Goal: Task Accomplishment & Management: Manage account settings

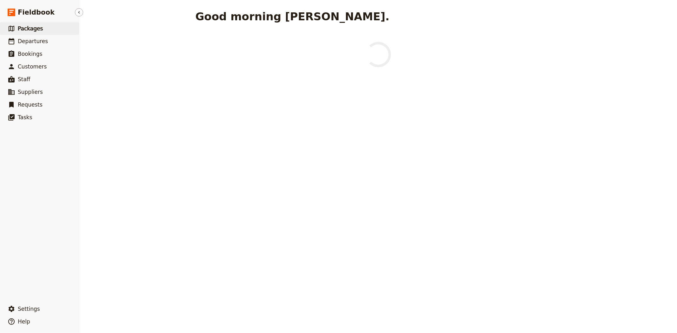
click at [38, 26] on span "Packages" at bounding box center [30, 28] width 25 height 6
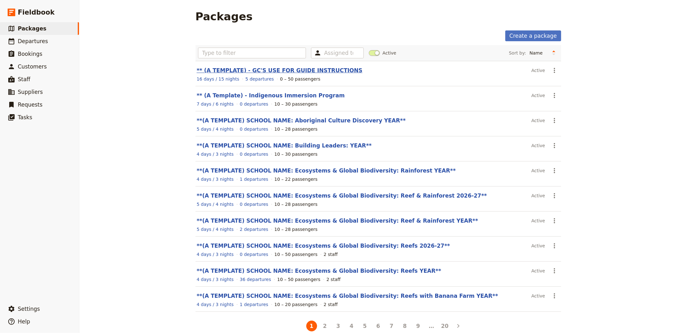
click at [275, 72] on link "** (A TEMPLATE) - GC'S USE FOR GUIDE INSTRUCTIONS" at bounding box center [280, 70] width 166 height 6
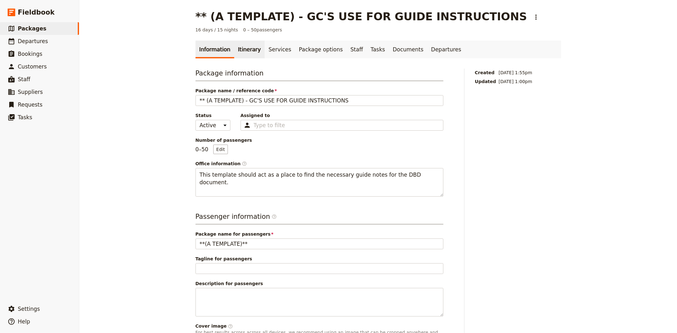
click at [246, 51] on link "Itinerary" at bounding box center [249, 50] width 30 height 18
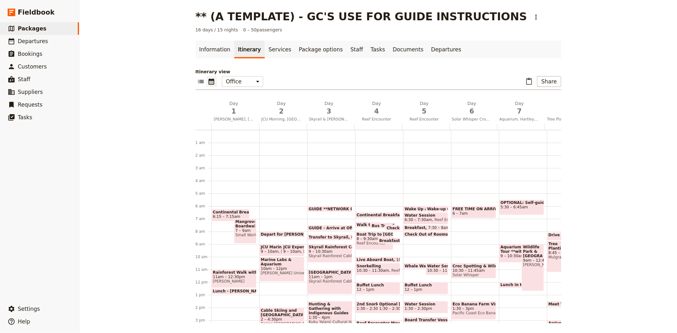
scroll to position [64, 0]
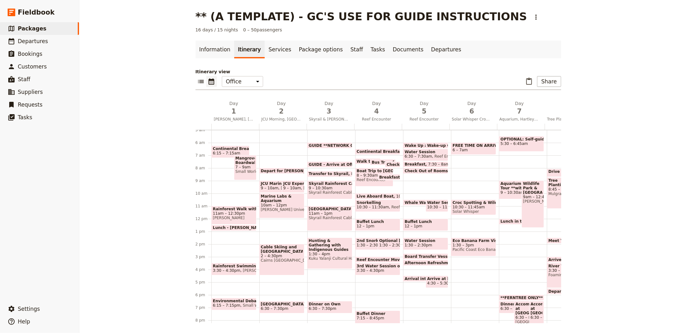
click at [325, 209] on span "[GEOGRAPHIC_DATA]" at bounding box center [330, 209] width 42 height 4
select select "3"
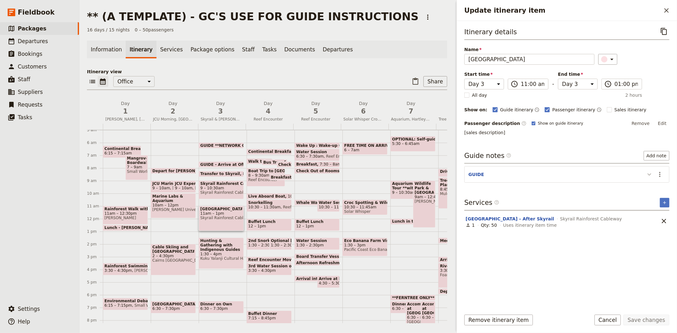
click at [652, 176] on icon "Update itinerary item" at bounding box center [650, 175] width 8 height 8
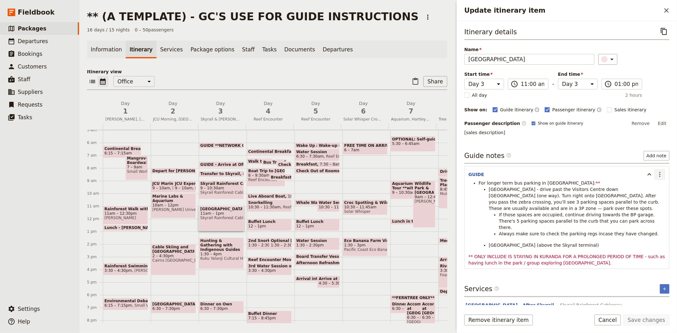
click at [656, 176] on icon "Actions" at bounding box center [660, 175] width 8 height 8
click at [652, 192] on button "Edit note" at bounding box center [641, 188] width 37 height 9
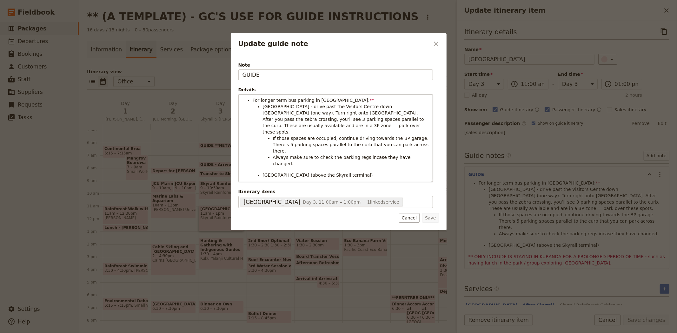
drag, startPoint x: 429, startPoint y: 144, endPoint x: 417, endPoint y: 181, distance: 39.2
click at [417, 181] on div "For longer term bus parking in [GEOGRAPHIC_DATA]: ** [GEOGRAPHIC_DATA] - drive …" at bounding box center [336, 138] width 194 height 87
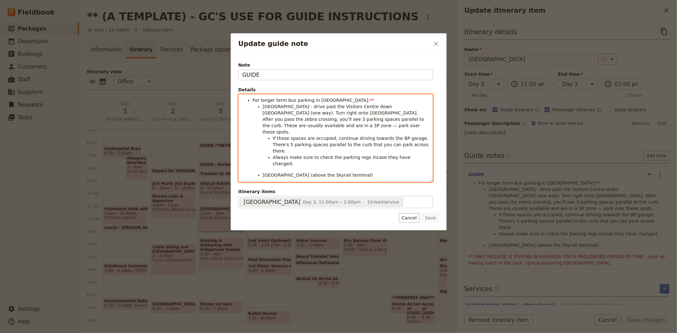
click at [287, 173] on span "[GEOGRAPHIC_DATA] (above the Skyrail terminal)" at bounding box center [318, 175] width 110 height 5
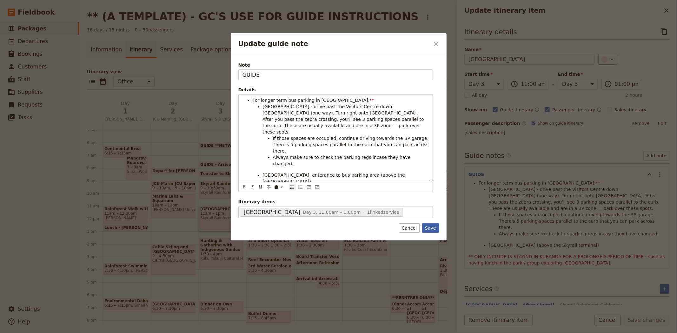
click at [431, 227] on button "Save" at bounding box center [430, 229] width 17 height 10
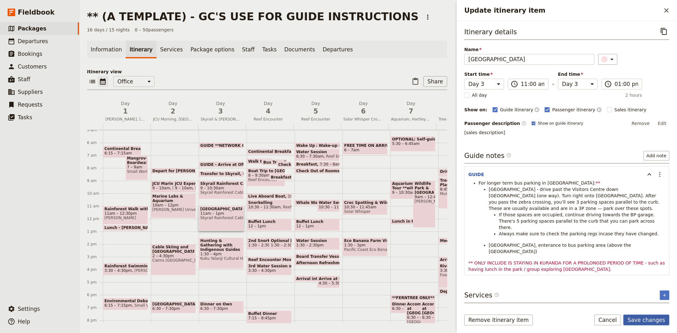
click at [653, 321] on button "Save changes" at bounding box center [647, 320] width 46 height 11
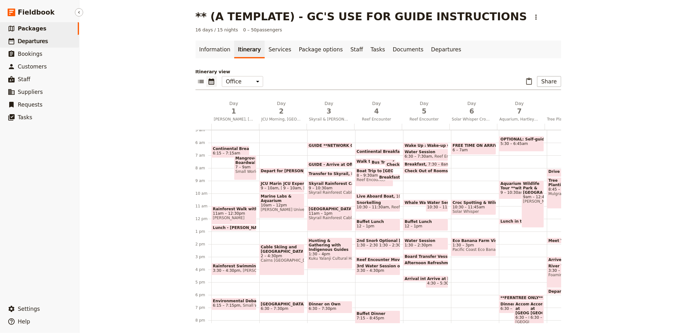
click at [37, 43] on span "Departures" at bounding box center [33, 41] width 30 height 6
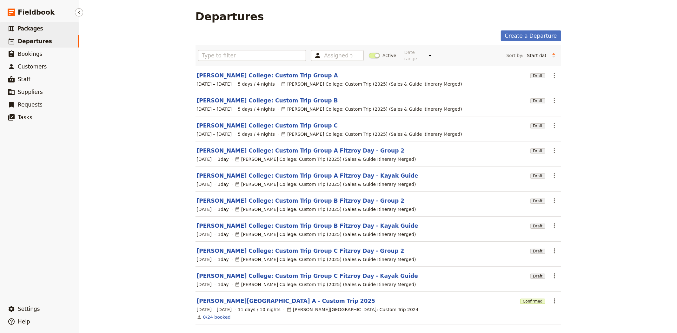
click at [30, 24] on link "​ Packages" at bounding box center [39, 28] width 79 height 13
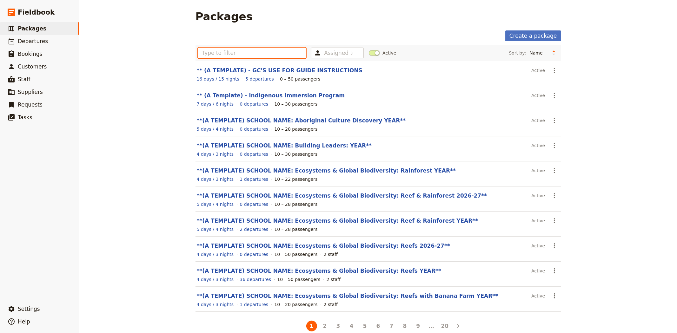
click at [272, 54] on input "text" at bounding box center [252, 53] width 108 height 11
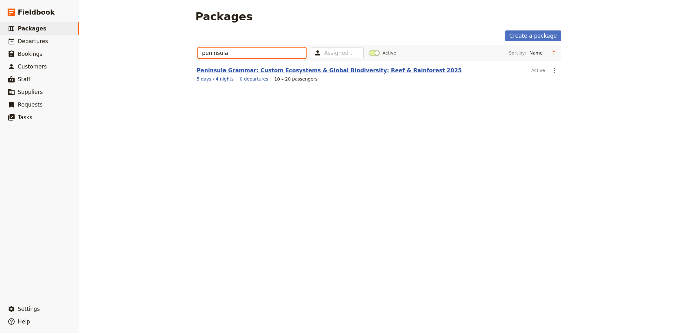
type input "peninsula"
click at [274, 68] on link "Peninsula Grammar: Custom Ecosystems & Global Biodiversity: Reef & Rainforest 2…" at bounding box center [329, 70] width 265 height 6
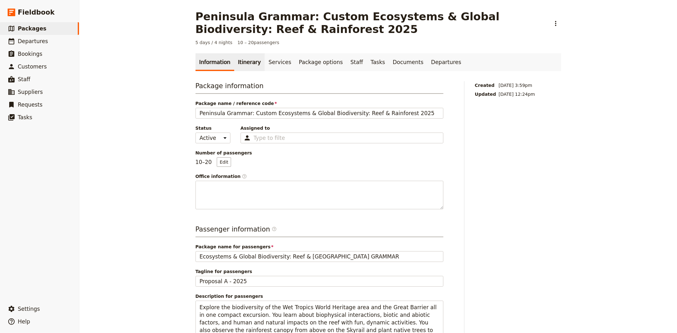
click at [243, 64] on link "Itinerary" at bounding box center [249, 62] width 30 height 18
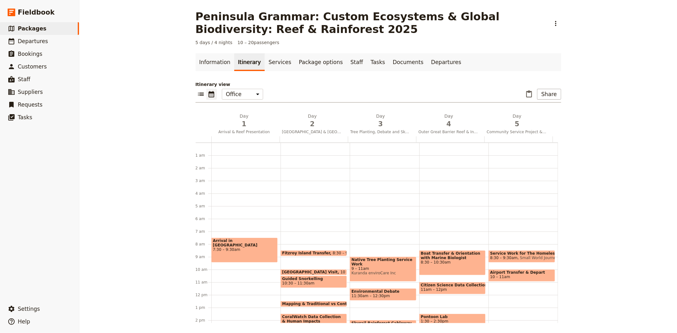
scroll to position [83, 0]
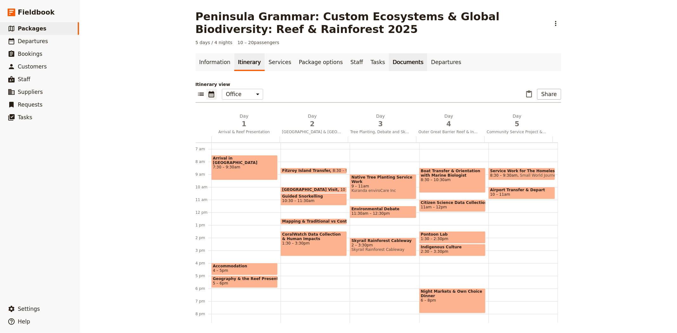
click at [389, 65] on link "Documents" at bounding box center [408, 62] width 38 height 18
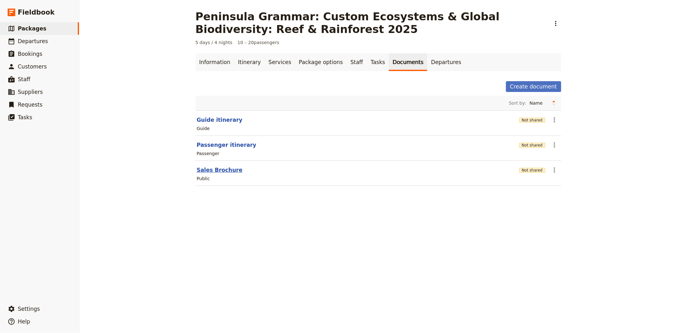
click at [218, 172] on button "Sales Brochure" at bounding box center [220, 170] width 46 height 8
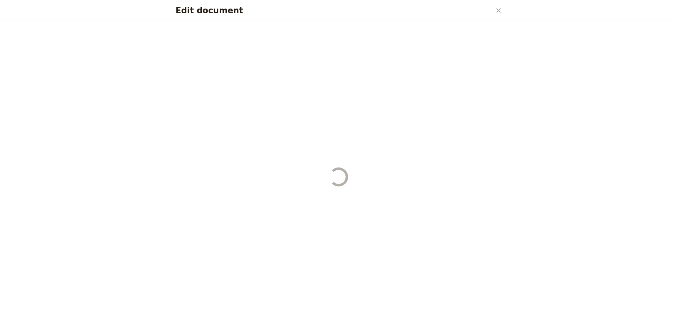
select select "LARGE"
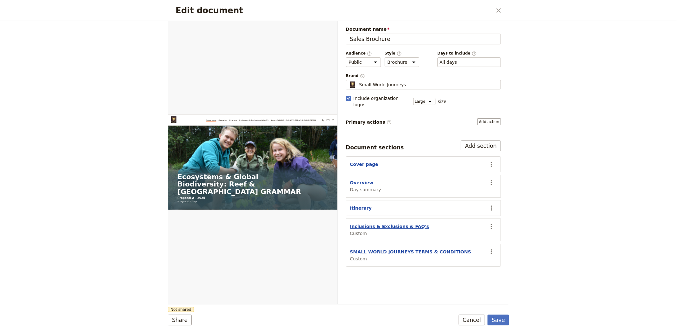
click at [386, 224] on button "Inclusions & Exclusions & FAQ's" at bounding box center [389, 227] width 79 height 6
select select "CUSTOM"
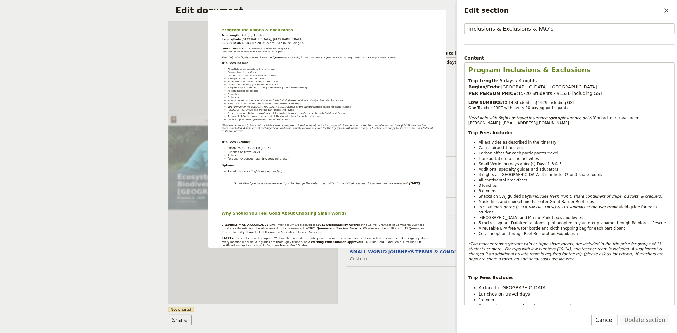
scroll to position [35, 0]
click at [377, 284] on div "Document name Sales Brochure Preview Audience ​ Public Passenger Guide Style ​ …" at bounding box center [424, 163] width 171 height 284
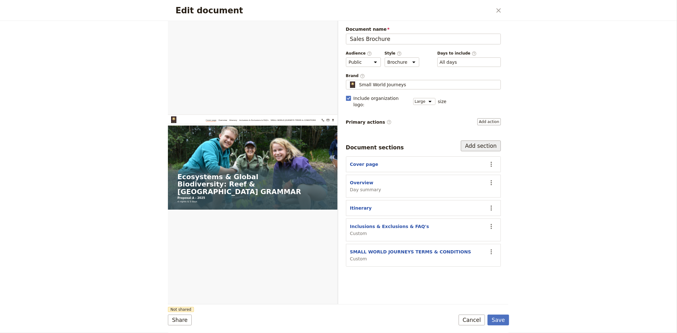
click at [488, 141] on button "Add section" at bounding box center [481, 146] width 40 height 11
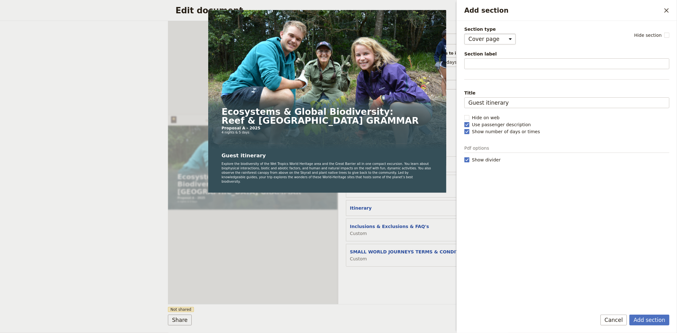
click at [488, 37] on select "Cover page Day summary Itinerary Custom" at bounding box center [490, 39] width 51 height 11
select select "CUSTOM"
click at [465, 34] on select "Cover page Day summary Itinerary Custom" at bounding box center [490, 39] width 51 height 11
select select "default"
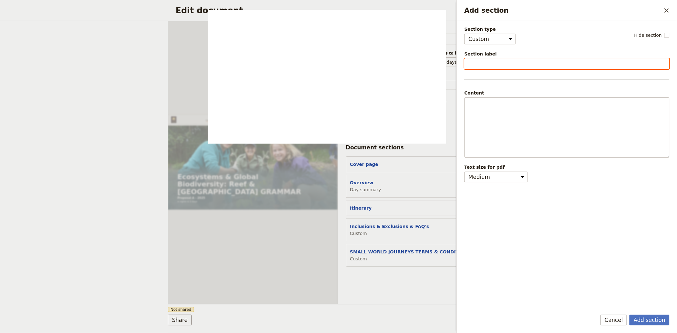
click at [487, 62] on input "Section label" at bounding box center [567, 63] width 205 height 11
type input "2026 Inclusions & Exclusions"
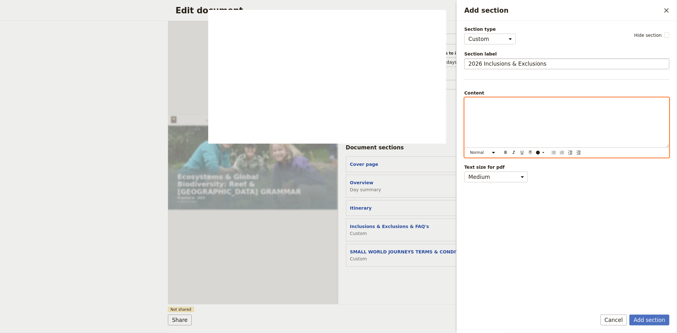
scroll to position [0, 0]
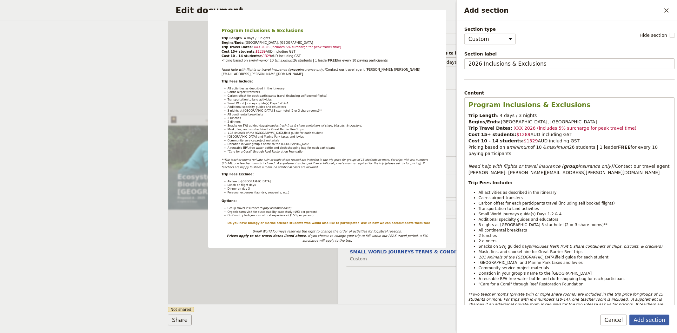
click at [657, 317] on button "Add section" at bounding box center [650, 320] width 40 height 11
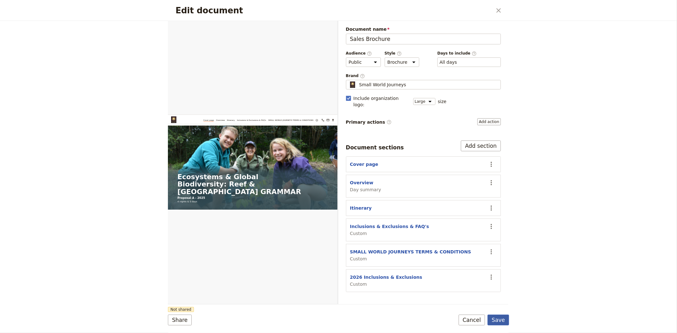
click at [502, 322] on button "Save" at bounding box center [499, 320] width 22 height 11
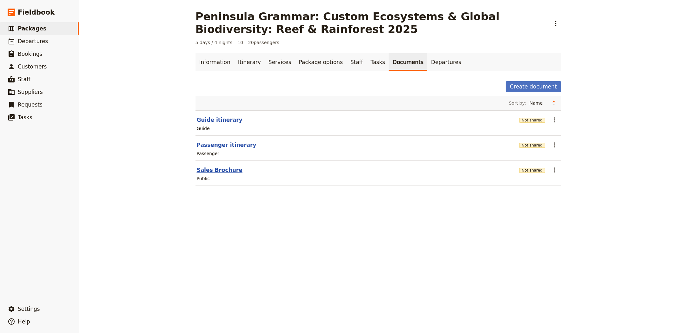
click at [219, 169] on button "Sales Brochure" at bounding box center [220, 170] width 46 height 8
select select "LARGE"
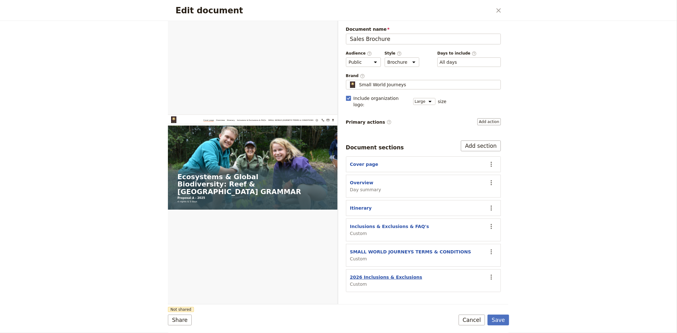
click at [375, 274] on button "2026 Inclusions & Exclusions" at bounding box center [386, 277] width 72 height 6
select select "CUSTOM"
select select "default"
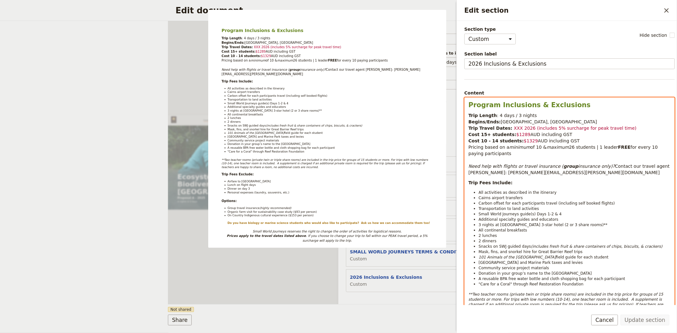
click at [521, 113] on span "days / 3 nights" at bounding box center [520, 115] width 33 height 5
drag, startPoint x: 527, startPoint y: 117, endPoint x: 495, endPoint y: 115, distance: 32.7
click at [495, 115] on p "Trip Length : 4 days / 3 nights Begins/Ends: [GEOGRAPHIC_DATA], [GEOGRAPHIC_DAT…" at bounding box center [570, 144] width 202 height 64
click at [514, 126] on span "XXX 2026 (includes 5% surcharge for peak travel time)" at bounding box center [575, 128] width 123 height 5
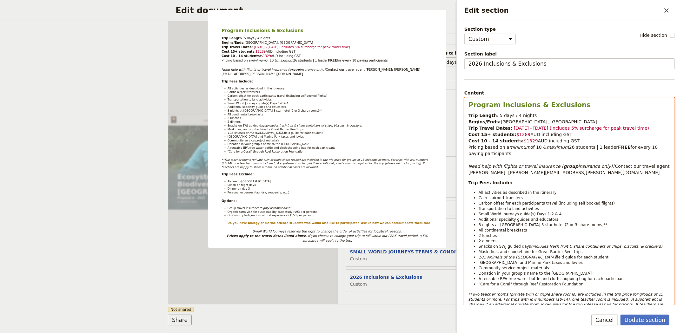
drag, startPoint x: 627, startPoint y: 129, endPoint x: 540, endPoint y: 128, distance: 87.3
click at [540, 128] on p "Trip Length : 5 days / 4 nights Begins/Ends: [GEOGRAPHIC_DATA], [GEOGRAPHIC_DAT…" at bounding box center [570, 144] width 202 height 64
drag, startPoint x: 571, startPoint y: 141, endPoint x: 469, endPoint y: 141, distance: 101.6
click at [469, 141] on p "Trip Length : 5 days / 4 nights Begins/Ends: [GEOGRAPHIC_DATA], [GEOGRAPHIC_DAT…" at bounding box center [570, 144] width 202 height 64
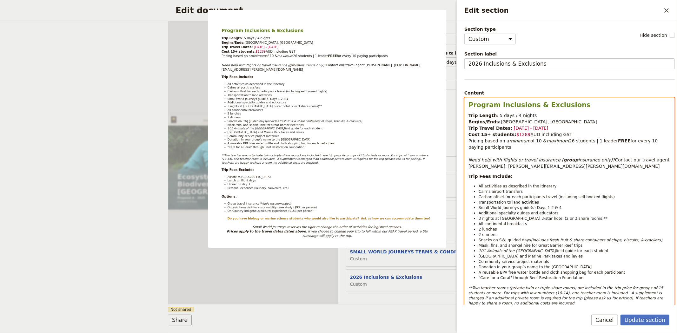
click at [535, 140] on span "of 10 &" at bounding box center [539, 140] width 16 height 5
click at [569, 141] on span "26 students | 1 leader" at bounding box center [593, 140] width 49 height 5
drag, startPoint x: 522, startPoint y: 135, endPoint x: 506, endPoint y: 129, distance: 17.2
click at [506, 129] on p "Trip Length : 5 days / 4 nights Begins/Ends: [GEOGRAPHIC_DATA], [GEOGRAPHIC_DAT…" at bounding box center [570, 140] width 202 height 57
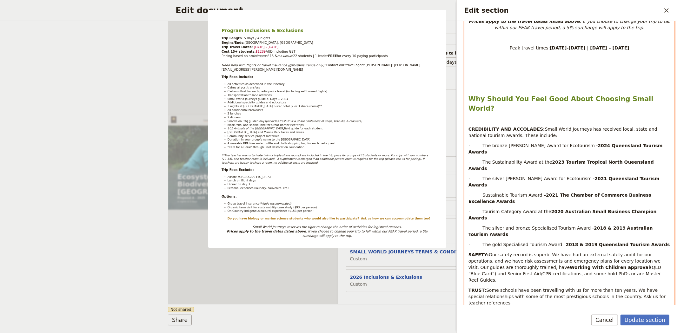
scroll to position [503, 0]
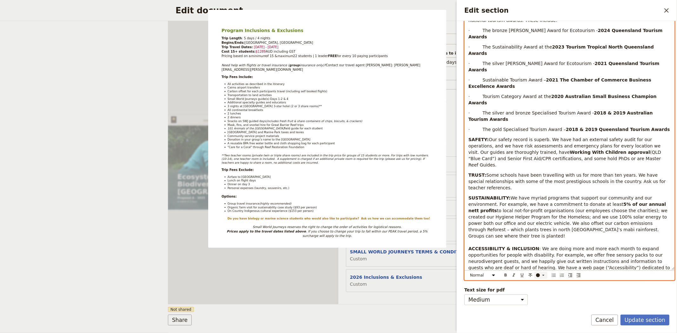
click at [541, 277] on div "​" at bounding box center [542, 275] width 13 height 5
click at [538, 286] on div "button" at bounding box center [539, 286] width 4 height 4
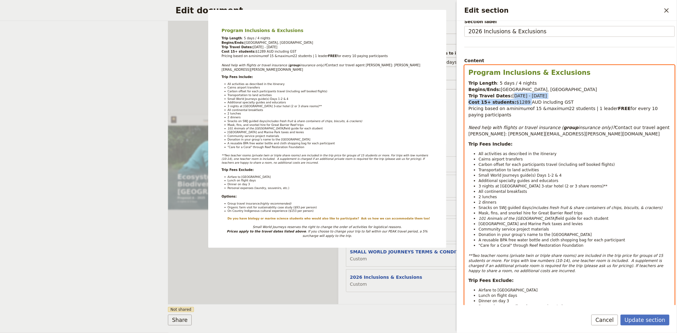
scroll to position [0, 0]
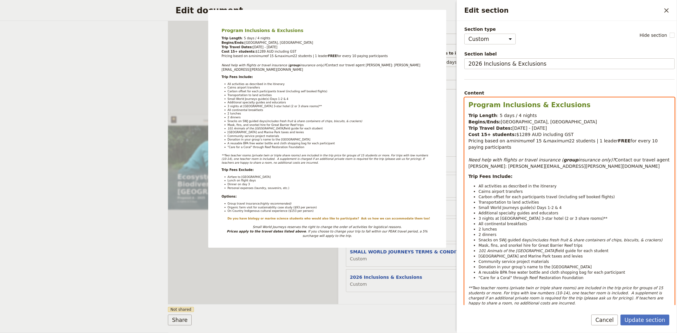
click at [527, 148] on p "Trip Length : 5 days / 4 nights Begins/Ends: [GEOGRAPHIC_DATA], [GEOGRAPHIC_DAT…" at bounding box center [570, 140] width 202 height 57
drag, startPoint x: 513, startPoint y: 141, endPoint x: 547, endPoint y: 147, distance: 34.8
click at [547, 147] on p "Trip Length : 5 days / 4 nights Begins/Ends: [GEOGRAPHIC_DATA], [GEOGRAPHIC_DAT…" at bounding box center [570, 140] width 202 height 57
click at [494, 145] on p "Trip Length : 5 days / 4 nights Begins/Ends: [GEOGRAPHIC_DATA], [GEOGRAPHIC_DAT…" at bounding box center [570, 140] width 202 height 57
select select "paragraph-small"
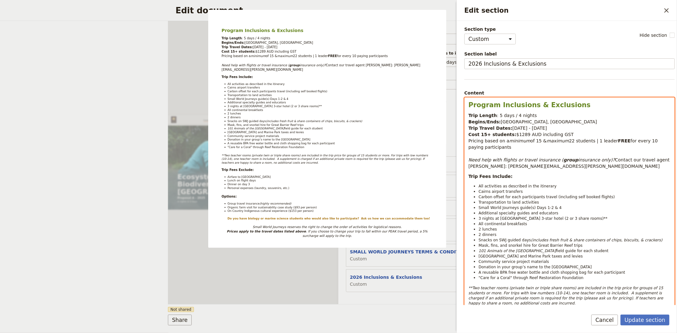
click at [543, 209] on span "Small World Journeys guide(s) Days 1-2 & 4" at bounding box center [520, 208] width 83 height 4
click at [503, 213] on span "Additional specialty guides and educators" at bounding box center [519, 213] width 80 height 4
click at [481, 218] on span "3 nights at [GEOGRAPHIC_DATA] 3-star hotel (2 or 3 share rooms)**" at bounding box center [543, 219] width 129 height 4
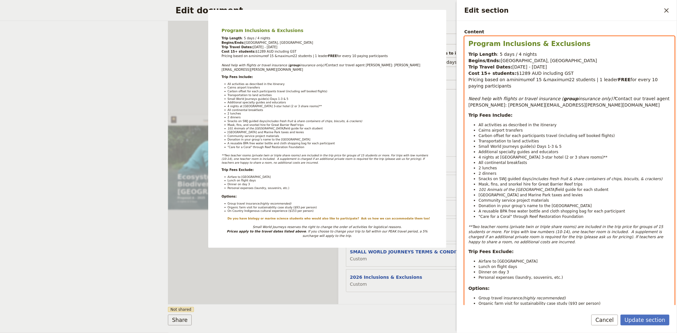
scroll to position [70, 0]
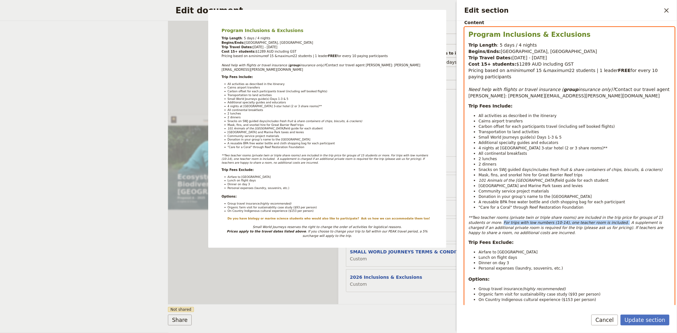
drag, startPoint x: 587, startPoint y: 224, endPoint x: 479, endPoint y: 226, distance: 108.6
click at [479, 226] on em "**Two teacher rooms (private twin or triple share rooms) are included in the tr…" at bounding box center [567, 226] width 196 height 20
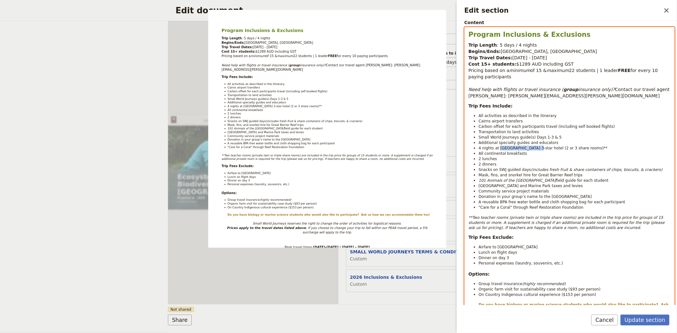
drag, startPoint x: 498, startPoint y: 147, endPoint x: 528, endPoint y: 150, distance: 30.9
click at [528, 150] on span "4 nights at [GEOGRAPHIC_DATA] 3-star hotel (2 or 3 share rooms)**" at bounding box center [543, 148] width 129 height 4
click at [572, 149] on span "4 nights at [GEOGRAPHIC_DATA] (2, 3 or 4 share rooms)**" at bounding box center [534, 148] width 111 height 4
drag, startPoint x: 478, startPoint y: 147, endPoint x: 498, endPoint y: 150, distance: 20.2
click at [498, 150] on ul "All activities as described in the itinerary Cairns airport transfers Carbon of…" at bounding box center [570, 161] width 202 height 97
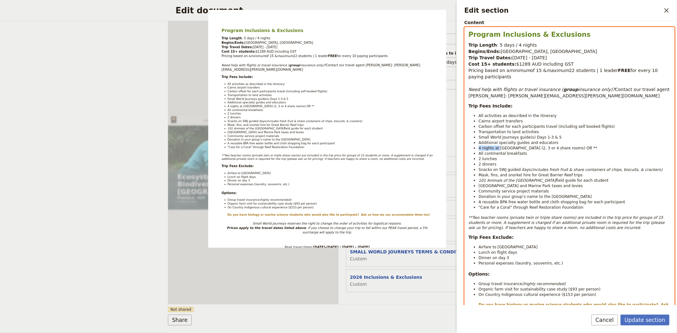
copy span "4 nights at"
click at [580, 147] on span "4 nights at [GEOGRAPHIC_DATA] (2, 3 or 4 share rooms) OR **" at bounding box center [538, 148] width 119 height 4
click at [480, 158] on span "2 lunches" at bounding box center [488, 159] width 18 height 4
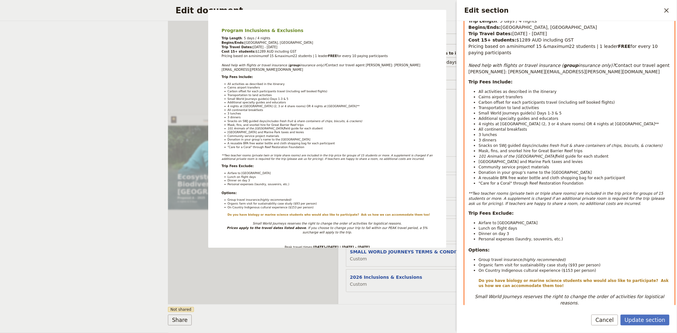
scroll to position [106, 0]
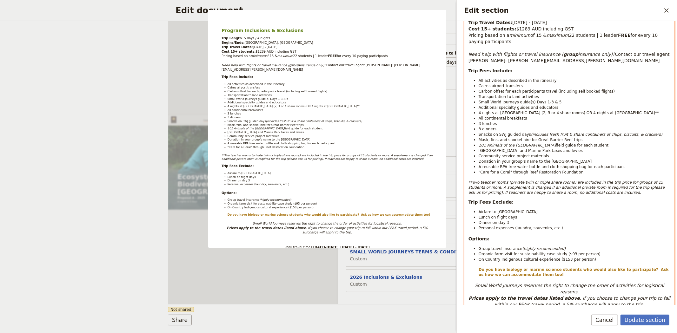
click at [505, 221] on span "Dinner on day 3" at bounding box center [494, 223] width 30 height 4
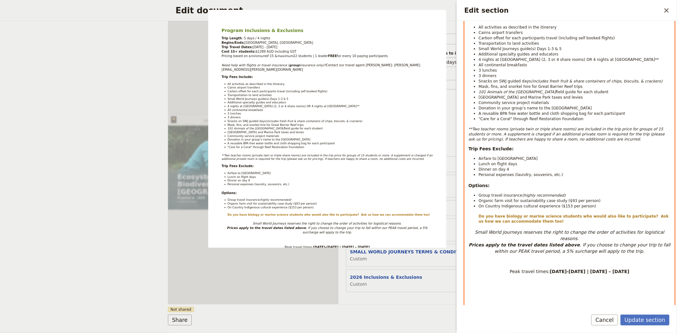
scroll to position [211, 0]
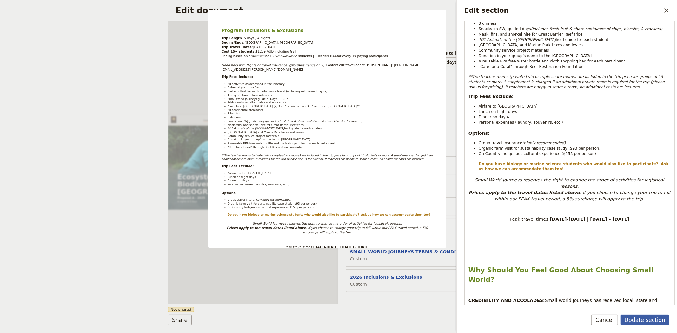
click at [642, 320] on button "Update section" at bounding box center [645, 320] width 49 height 11
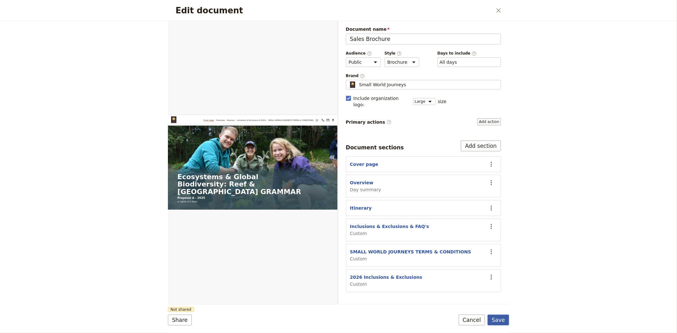
click at [504, 321] on button "Save" at bounding box center [499, 320] width 22 height 11
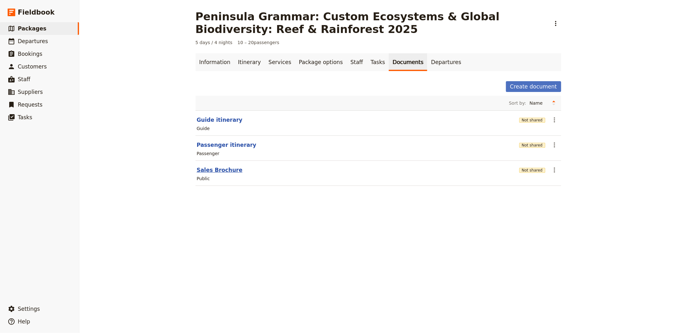
click at [215, 171] on button "Sales Brochure" at bounding box center [220, 170] width 46 height 8
select select "LARGE"
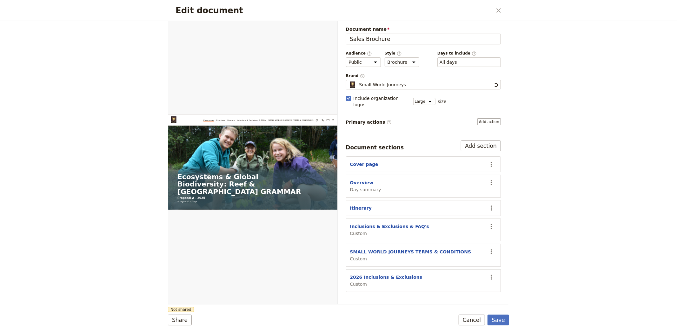
scroll to position [0, 0]
click at [378, 274] on button "2026 Inclusions & Exclusions" at bounding box center [386, 277] width 72 height 6
select select "CUSTOM"
select select "default"
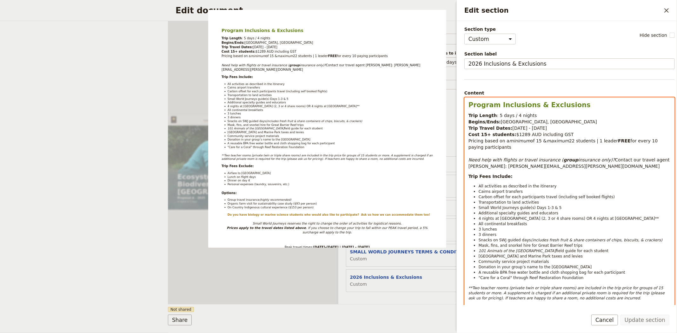
click at [549, 135] on span "$1289 AUD including GST" at bounding box center [545, 134] width 57 height 5
drag, startPoint x: 567, startPoint y: 135, endPoint x: 469, endPoint y: 133, distance: 97.8
click at [469, 133] on p "Trip Length : 5 days / 4 nights Begins/Ends: [GEOGRAPHIC_DATA], [GEOGRAPHIC_DAT…" at bounding box center [570, 140] width 202 height 57
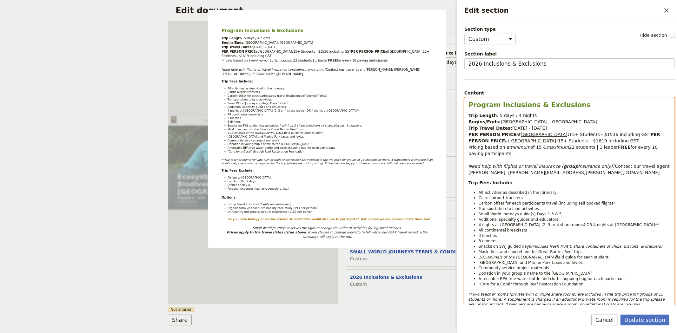
click at [542, 125] on p "Trip Length : 5 days / 4 nights Begins/Ends: [GEOGRAPHIC_DATA], [GEOGRAPHIC_DAT…" at bounding box center [570, 144] width 202 height 64
click at [544, 129] on p "Trip Length : 5 days / 4 nights Begins/Ends: [GEOGRAPHIC_DATA], [GEOGRAPHIC_DAT…" at bounding box center [570, 144] width 202 height 64
click at [521, 135] on span "[GEOGRAPHIC_DATA]" at bounding box center [544, 134] width 47 height 5
click at [598, 134] on span "15+ Students - $1536" at bounding box center [594, 134] width 49 height 5
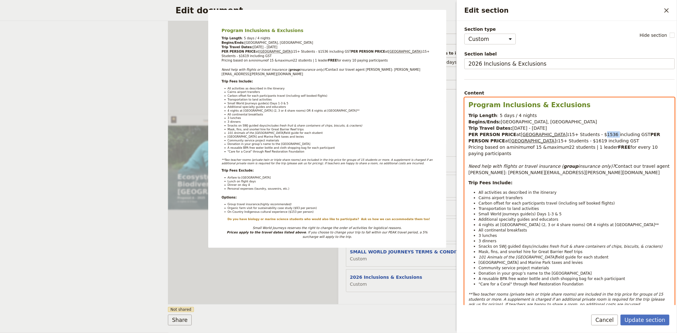
click at [598, 134] on span "15+ Students - $1536" at bounding box center [594, 134] width 49 height 5
click at [580, 142] on span "15+ Students - $1619" at bounding box center [582, 140] width 49 height 5
click at [567, 182] on p "Trip Fees Include:" at bounding box center [570, 183] width 202 height 6
select select "paragraph-small"
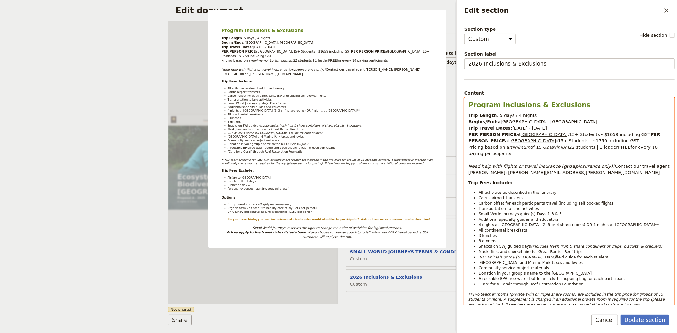
click at [577, 224] on span "4 nights at [GEOGRAPHIC_DATA] (2, 3 or 4 share rooms) OR 4 nights at [GEOGRAPHI…" at bounding box center [569, 225] width 180 height 4
click at [617, 230] on li "All continental breakfasts" at bounding box center [575, 230] width 192 height 5
drag, startPoint x: 572, startPoint y: 226, endPoint x: 535, endPoint y: 225, distance: 37.2
click at [535, 225] on span "4 nights at [GEOGRAPHIC_DATA] (2, 3 or 4 share rooms)" at bounding box center [532, 225] width 107 height 4
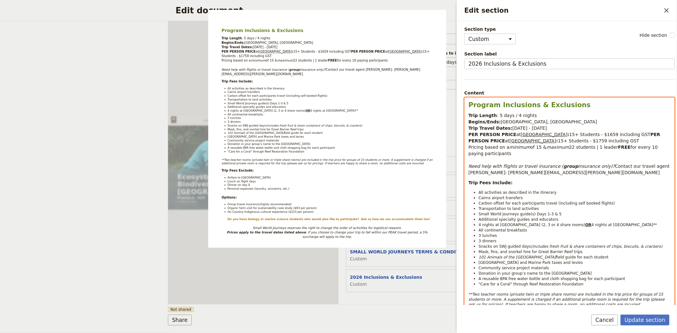
copy span "(2, 3 or 4 share rooms)"
click at [621, 226] on span "4 nights at [GEOGRAPHIC_DATA]**" at bounding box center [624, 225] width 65 height 4
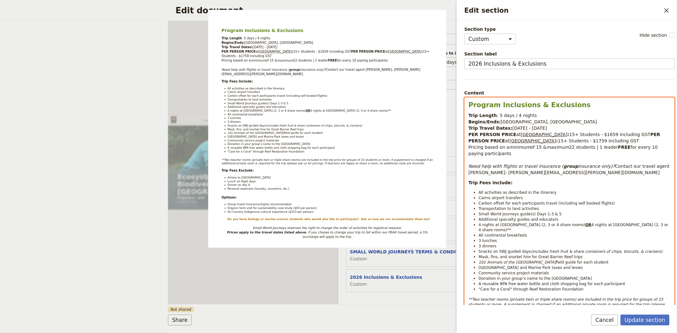
click at [627, 226] on span "4 nights at [GEOGRAPHIC_DATA] (2, 3 or 4 share rooms)**" at bounding box center [574, 228] width 191 height 10
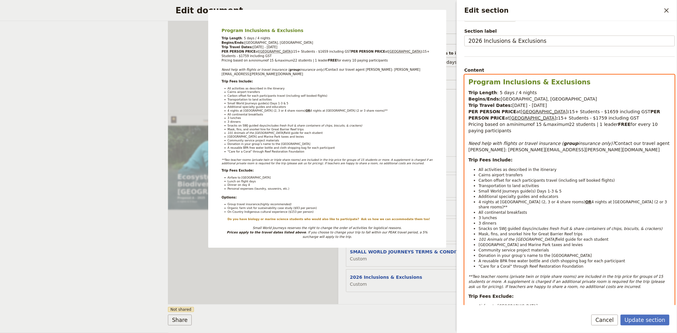
scroll to position [35, 0]
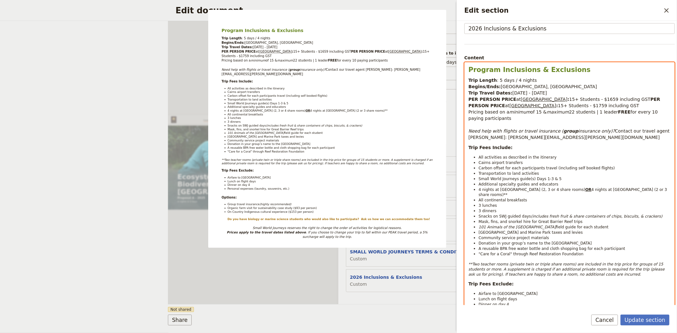
click at [570, 219] on li "Mask, fins, and snorkel hire for Great Barrier Reef trips" at bounding box center [575, 221] width 192 height 5
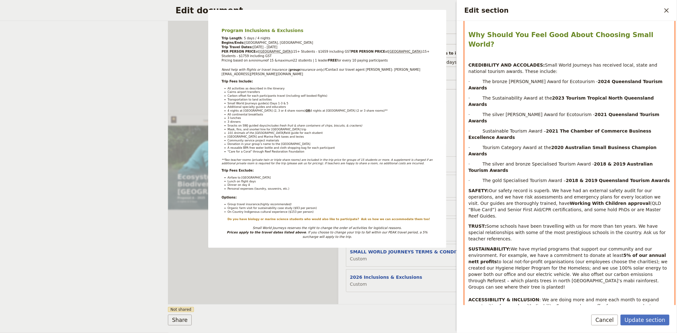
scroll to position [505, 0]
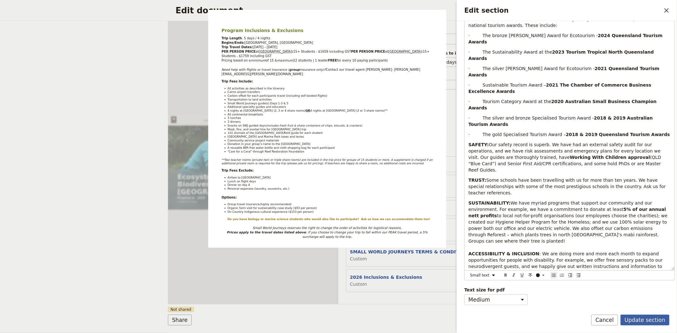
click at [648, 320] on button "Update section" at bounding box center [645, 320] width 49 height 11
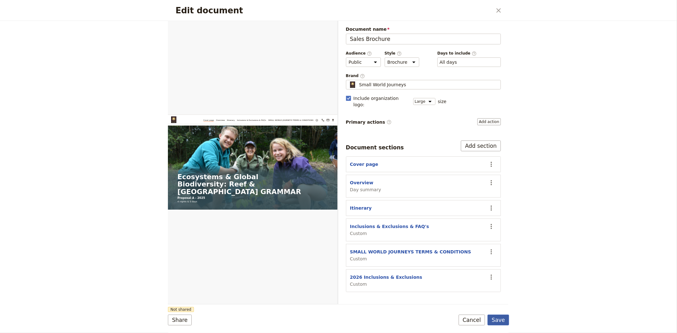
click at [494, 319] on button "Save" at bounding box center [499, 320] width 22 height 11
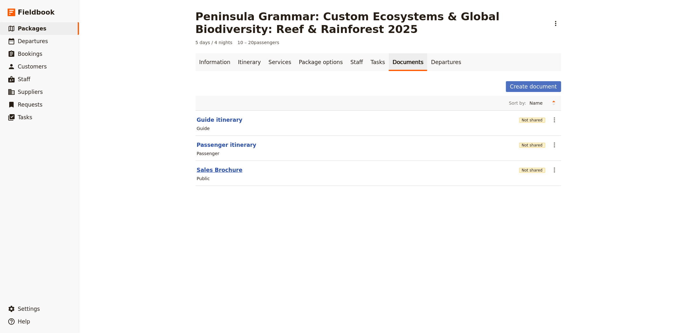
click at [215, 169] on button "Sales Brochure" at bounding box center [220, 170] width 46 height 8
select select "LARGE"
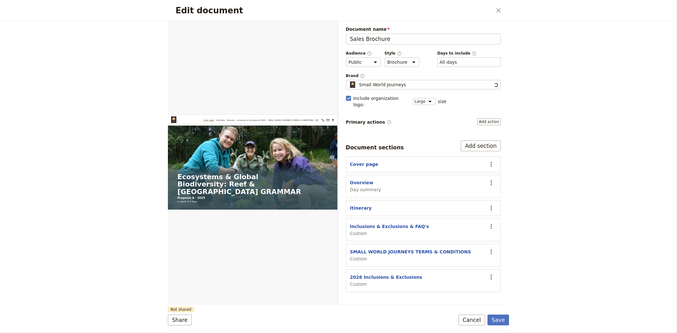
scroll to position [0, 0]
click at [491, 274] on icon "Actions" at bounding box center [492, 278] width 8 height 8
click at [392, 274] on button "2026 Inclusions & Exclusions" at bounding box center [386, 277] width 72 height 6
select select "CUSTOM"
select select "default"
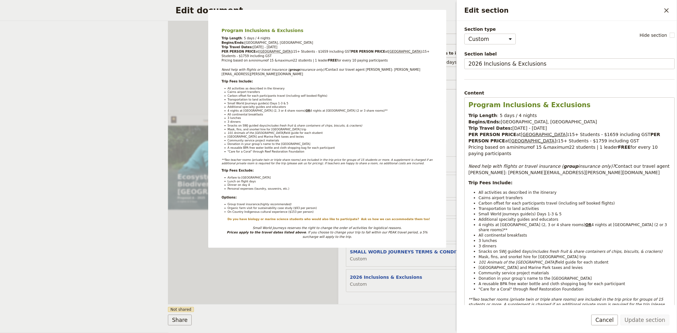
click at [382, 307] on form "Web PDF ​ Document name Sales Brochure Preview Audience ​ Public Passenger Guid…" at bounding box center [338, 177] width 341 height 312
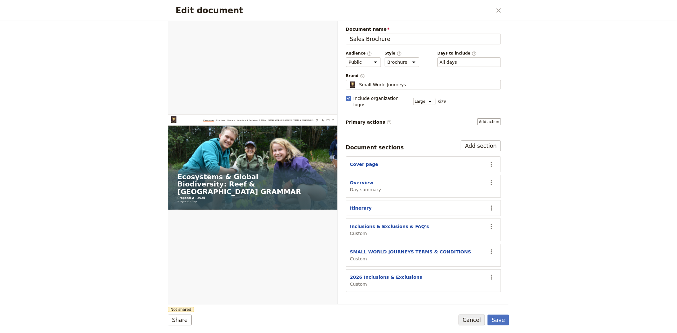
click at [465, 320] on button "Cancel" at bounding box center [472, 320] width 27 height 11
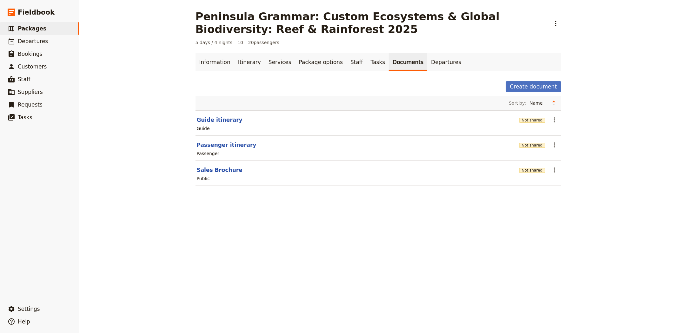
click at [392, 65] on link "Documents" at bounding box center [408, 62] width 38 height 18
click at [245, 62] on link "Itinerary" at bounding box center [249, 62] width 30 height 18
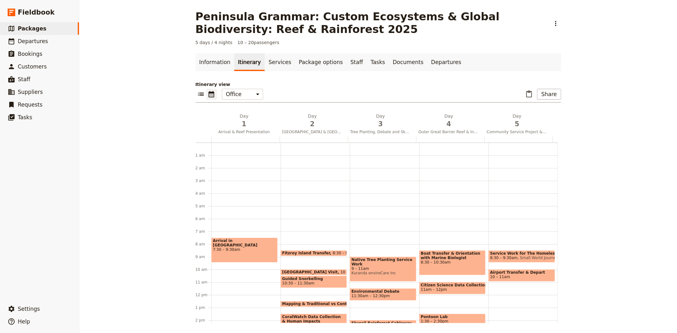
scroll to position [83, 0]
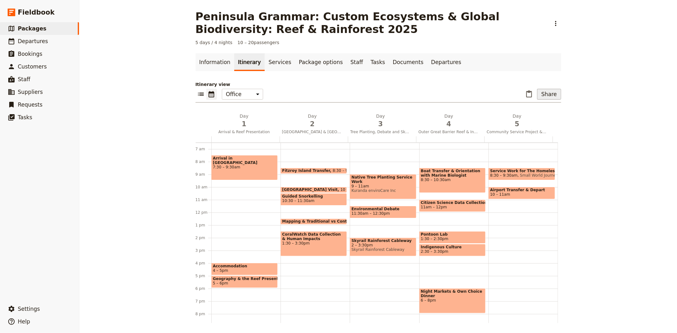
click at [546, 96] on button "Share" at bounding box center [549, 94] width 24 height 11
click at [537, 128] on span "Sales Brochure" at bounding box center [528, 126] width 33 height 6
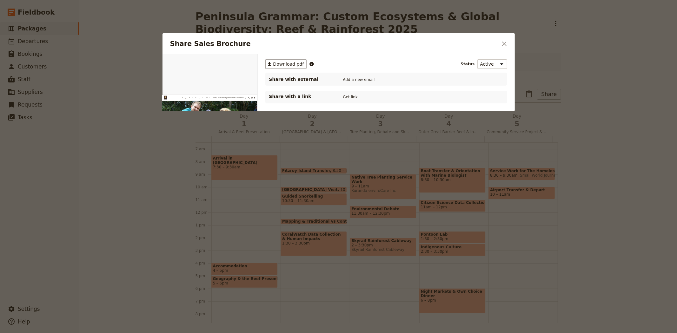
scroll to position [0, 0]
click at [237, 62] on button "PDF" at bounding box center [236, 62] width 14 height 10
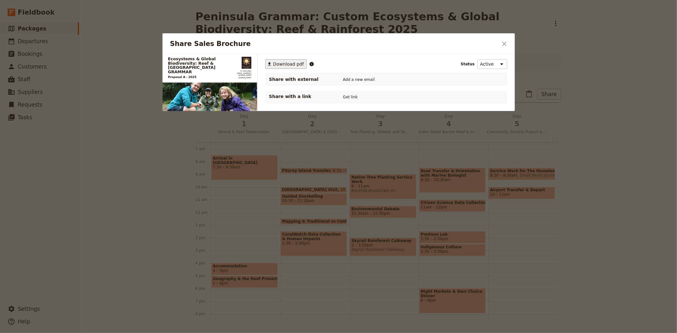
click at [278, 66] on span "Download pdf" at bounding box center [288, 64] width 31 height 6
click at [504, 44] on icon "Close dialog" at bounding box center [504, 44] width 4 height 4
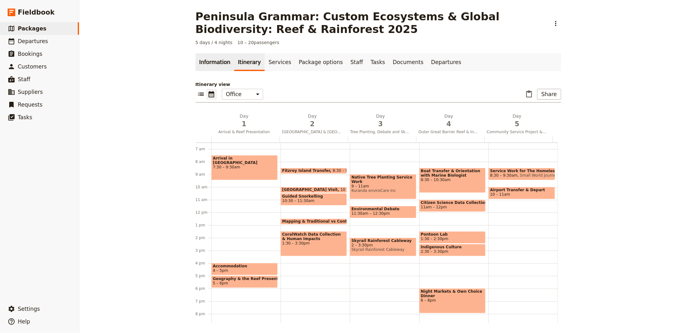
click at [214, 60] on link "Information" at bounding box center [215, 62] width 39 height 18
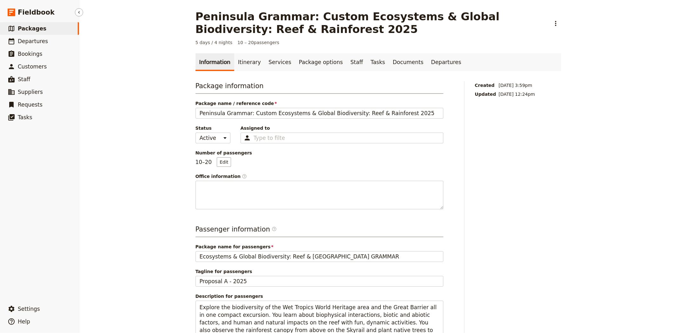
click at [43, 30] on link "​ Packages" at bounding box center [39, 28] width 79 height 13
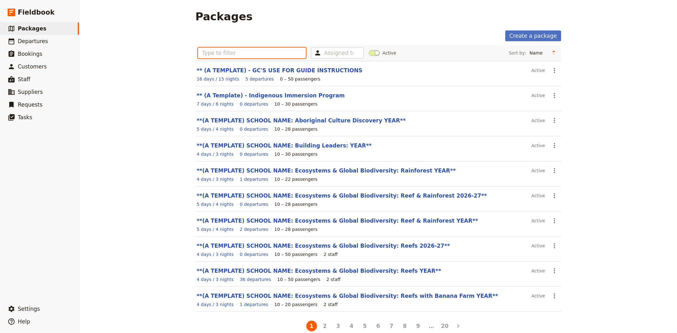
click at [240, 51] on input "text" at bounding box center [252, 53] width 108 height 11
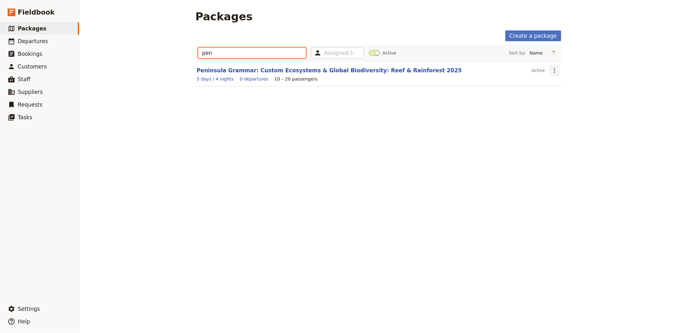
type input "pen"
click at [550, 75] on button "​" at bounding box center [554, 70] width 11 height 11
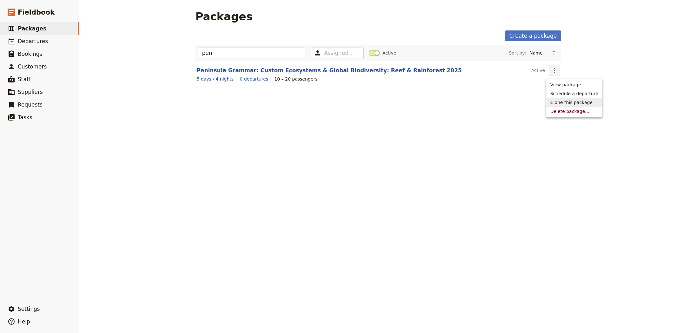
click at [571, 103] on span "Clone this package" at bounding box center [572, 102] width 42 height 6
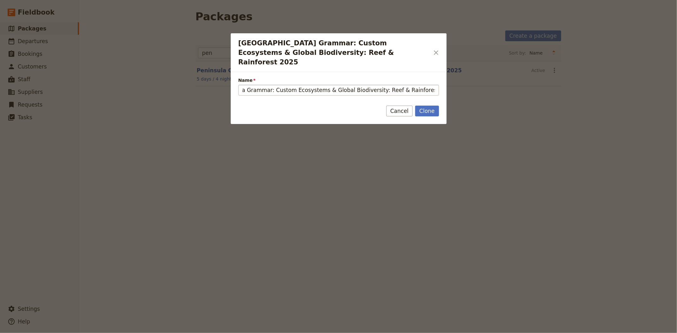
scroll to position [0, 29]
drag, startPoint x: 265, startPoint y: 80, endPoint x: 444, endPoint y: 82, distance: 178.8
click at [444, 82] on div "Name Peninsula Grammar: Custom Ecosystems & Global Biodiversity: Reef & Rainfor…" at bounding box center [339, 84] width 216 height 24
type input "Peninsula Grammar: Custom Reef & Rainforest 2026"
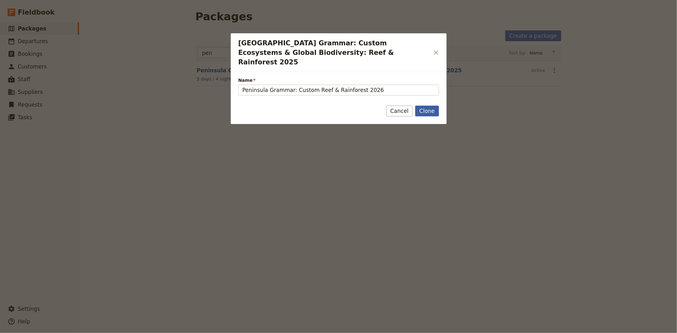
click at [430, 106] on button "Clone" at bounding box center [426, 111] width 23 height 11
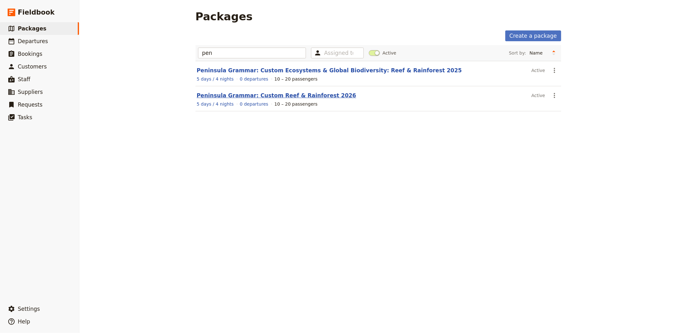
click at [267, 95] on link "Peninsula Grammar: Custom Reef & Rainforest 2026" at bounding box center [277, 95] width 160 height 6
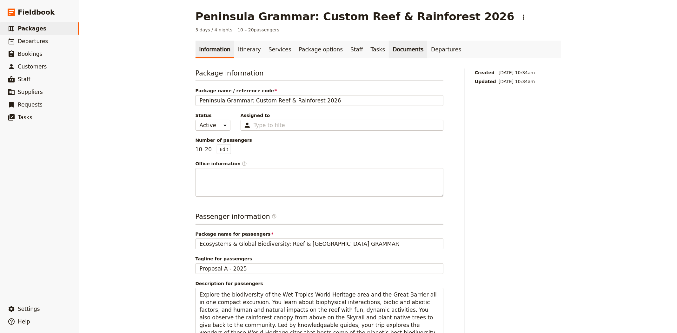
click at [389, 48] on link "Documents" at bounding box center [408, 50] width 38 height 18
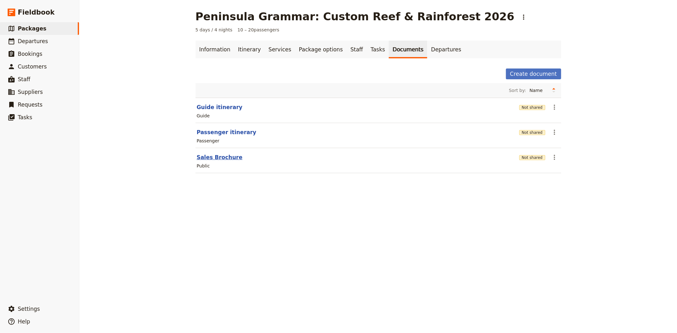
click at [216, 158] on button "Sales Brochure" at bounding box center [220, 158] width 46 height 8
select select "LARGE"
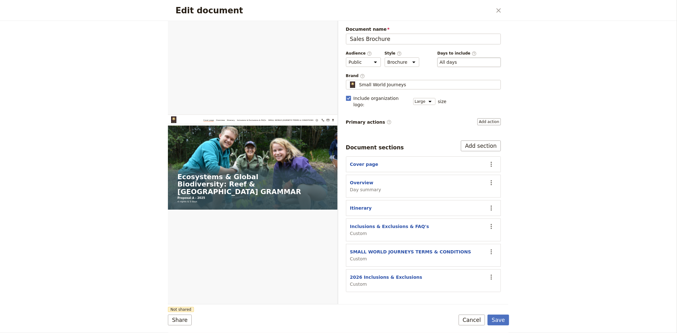
click at [471, 65] on div "​ All days 1, 2, 3, 4, 5" at bounding box center [470, 62] width 64 height 10
click at [457, 65] on button "​ All days" at bounding box center [448, 62] width 17 height 6
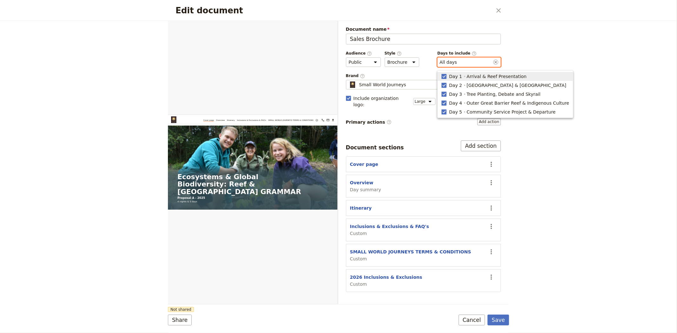
click at [471, 65] on div "​ All days 1, 2, 3, 4, 5" at bounding box center [470, 62] width 64 height 10
click at [457, 65] on button "​ All days" at bounding box center [448, 62] width 17 height 6
click at [546, 52] on div "Edit document ​ Web PDF ​ Document name Sales Brochure Preview Audience ​ Publi…" at bounding box center [338, 166] width 677 height 333
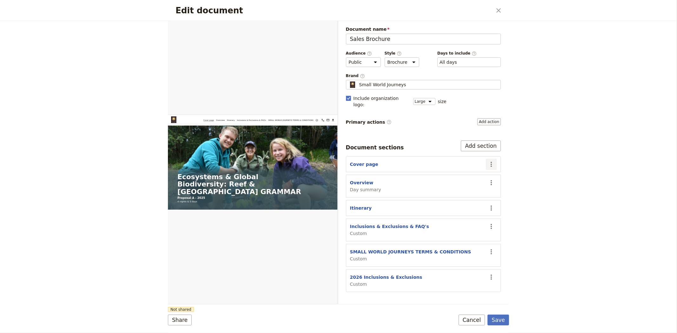
click at [490, 161] on icon "Actions" at bounding box center [492, 165] width 8 height 8
drag, startPoint x: 554, startPoint y: 167, endPoint x: 552, endPoint y: 171, distance: 5.0
click at [554, 167] on div "Edit document ​ Web PDF ​ Document name Sales Brochure Preview Audience ​ Publi…" at bounding box center [338, 166] width 677 height 333
click at [490, 161] on icon "Actions" at bounding box center [492, 165] width 8 height 8
click at [460, 205] on span "Hide section" at bounding box center [455, 204] width 28 height 6
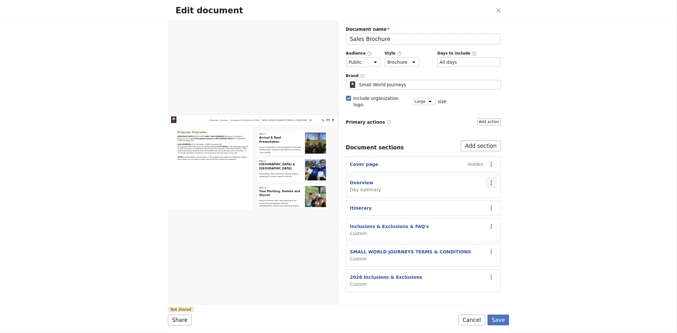
click at [491, 180] on icon "Actions" at bounding box center [491, 182] width 1 height 5
click at [458, 236] on ul "Edit section Remove section Move up Move down Hide section" at bounding box center [467, 211] width 60 height 52
click at [458, 233] on span "Hide section" at bounding box center [455, 231] width 28 height 6
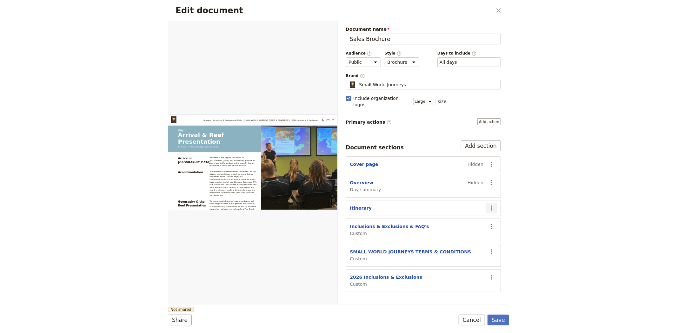
click at [495, 204] on icon "Actions" at bounding box center [492, 208] width 8 height 8
click at [474, 256] on span "Hide section" at bounding box center [466, 257] width 51 height 6
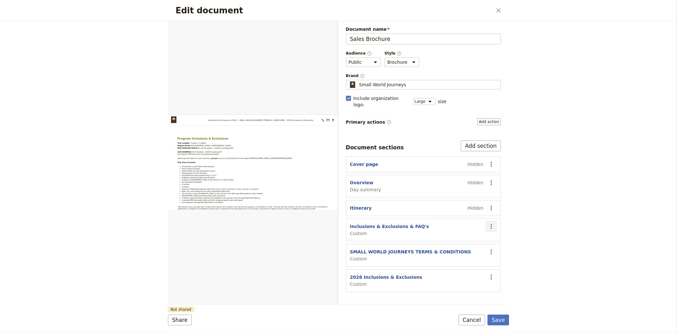
click at [488, 223] on icon "Actions" at bounding box center [492, 227] width 8 height 8
click at [459, 246] on span "Remove section" at bounding box center [459, 244] width 36 height 6
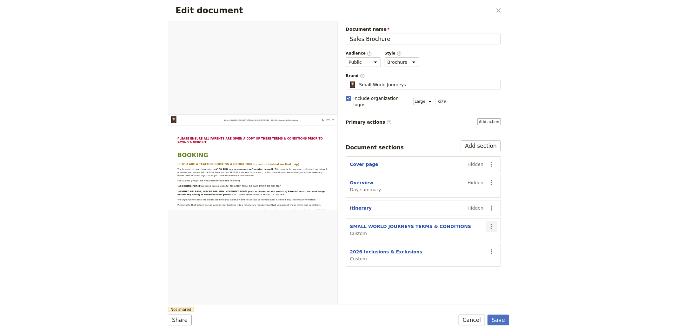
click at [491, 224] on icon "Actions" at bounding box center [492, 227] width 8 height 8
click at [453, 274] on span "Hide section" at bounding box center [455, 275] width 28 height 6
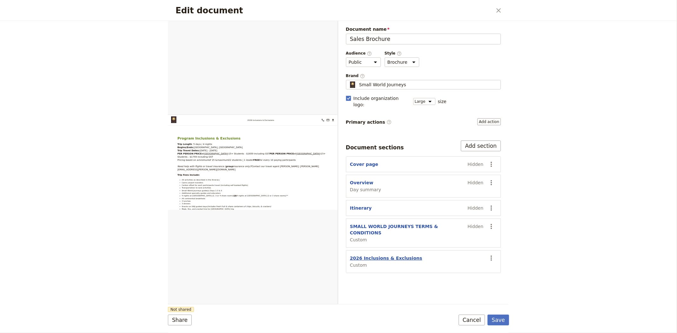
click at [399, 255] on button "2026 Inclusions & Exclusions" at bounding box center [386, 258] width 72 height 6
select select "CUSTOM"
select select "default"
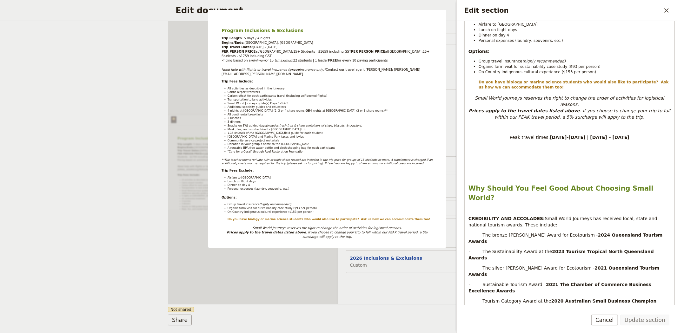
scroll to position [318, 0]
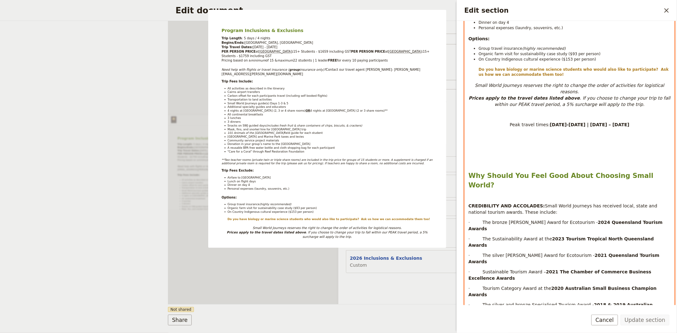
click at [514, 158] on p "Edit section" at bounding box center [570, 160] width 202 height 5
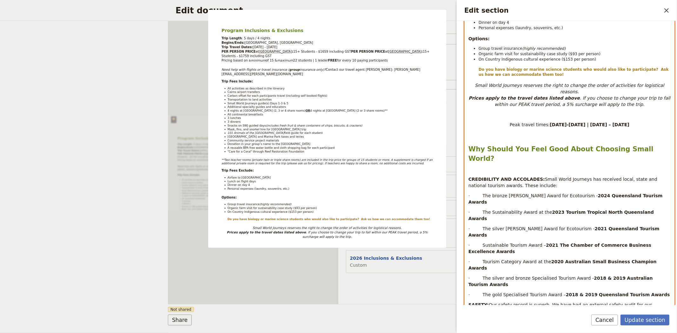
select select "h2"
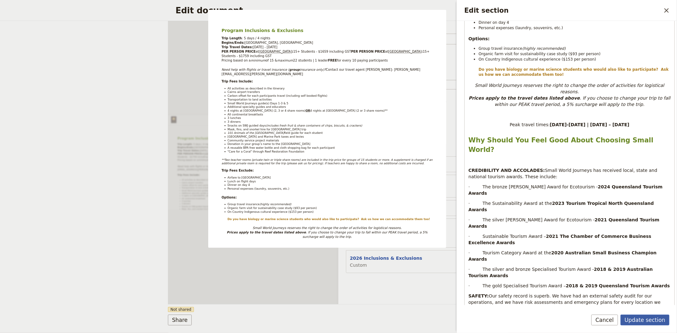
click at [641, 321] on button "Update section" at bounding box center [645, 320] width 49 height 11
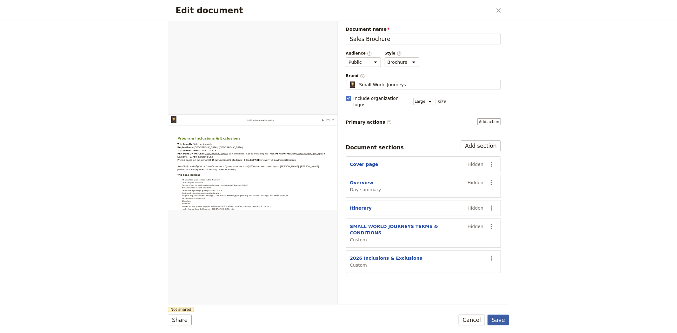
click at [499, 324] on button "Save" at bounding box center [499, 320] width 22 height 11
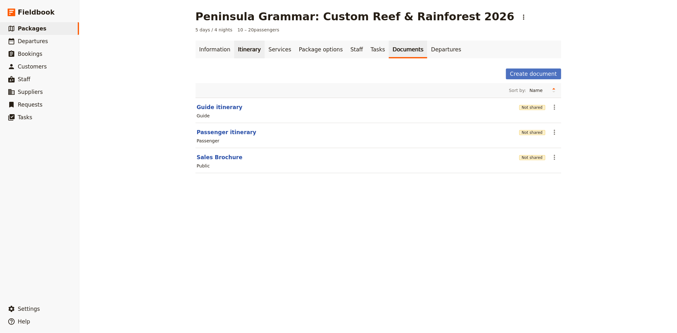
click at [240, 48] on link "Itinerary" at bounding box center [249, 50] width 30 height 18
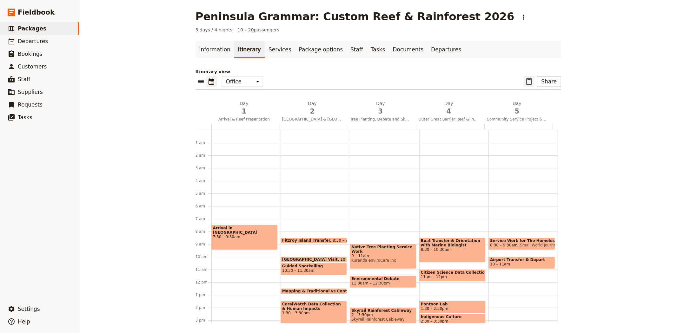
scroll to position [83, 0]
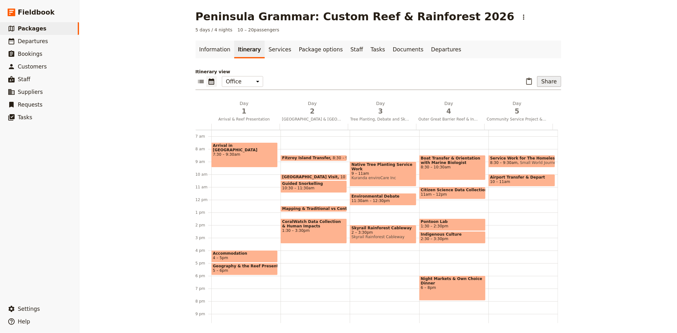
click at [547, 81] on button "Share" at bounding box center [549, 81] width 24 height 11
click at [542, 115] on span "Sales Brochure" at bounding box center [528, 113] width 33 height 6
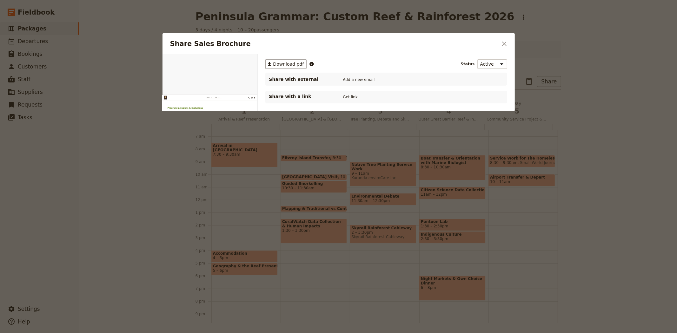
scroll to position [0, 0]
click at [292, 64] on span "Download pdf" at bounding box center [288, 64] width 31 height 6
click at [506, 43] on icon "Close dialog" at bounding box center [504, 44] width 4 height 4
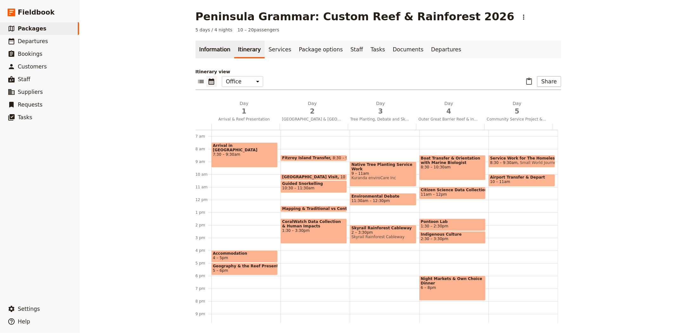
click at [214, 53] on link "Information" at bounding box center [215, 50] width 39 height 18
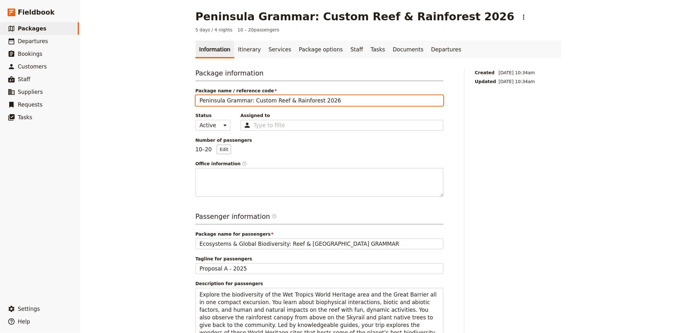
drag, startPoint x: 345, startPoint y: 99, endPoint x: 145, endPoint y: 92, distance: 200.2
click at [145, 92] on div "Peninsula Grammar: Custom Reef & Rainforest 2026 ​ 5 days / 4 nights 10 – 20 pa…" at bounding box center [378, 166] width 598 height 333
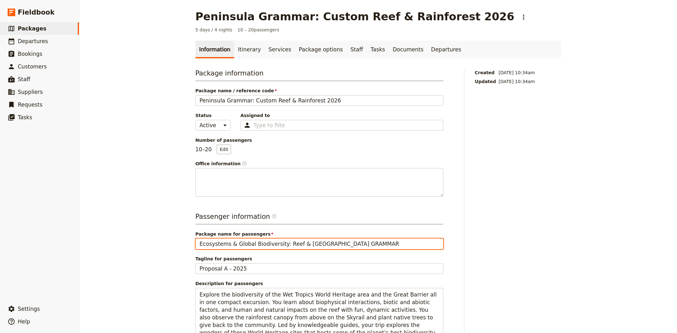
drag, startPoint x: 395, startPoint y: 245, endPoint x: 159, endPoint y: 227, distance: 236.3
click at [159, 227] on div "Peninsula Grammar: Custom Reef & Rainforest 2026 ​ 5 days / 4 nights 10 – 20 pa…" at bounding box center [378, 166] width 598 height 333
paste input "Peninsula Grammar: Custom Reef & Rainforest 2026"
type input "Peninsula Grammar: Custom Reef & Rainforest 2026"
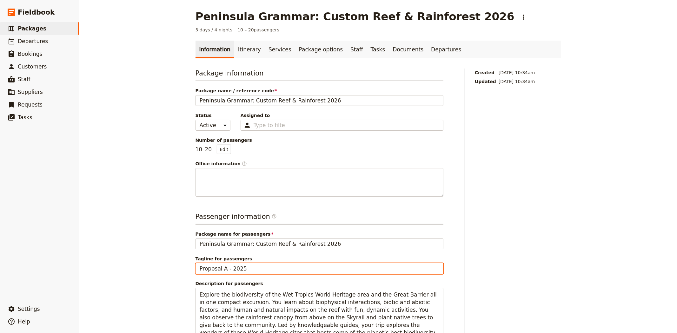
click at [250, 269] on input "Proposal A - 2025" at bounding box center [320, 269] width 248 height 11
type input "Proposal A - 2026"
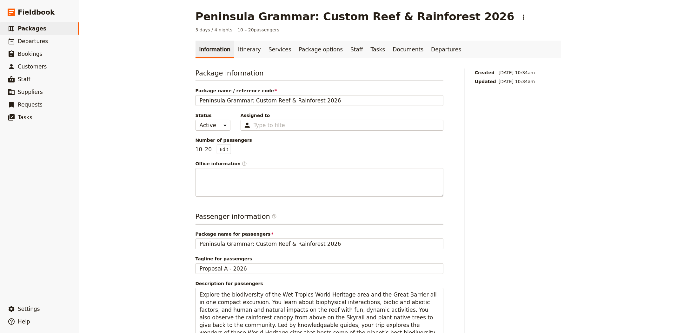
click at [182, 229] on div "Peninsula Grammar: Custom Reef & Rainforest 2026 ​ 5 days / 4 nights 10 – 20 pa…" at bounding box center [378, 166] width 598 height 333
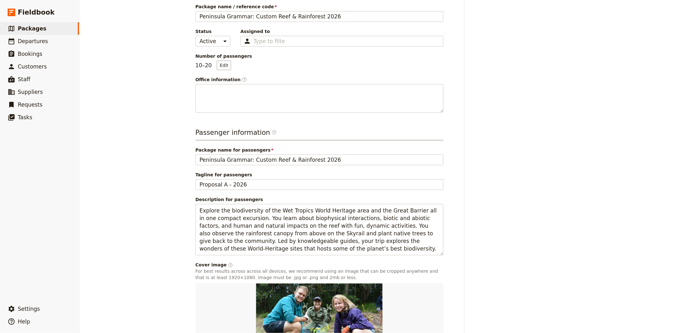
scroll to position [155, 0]
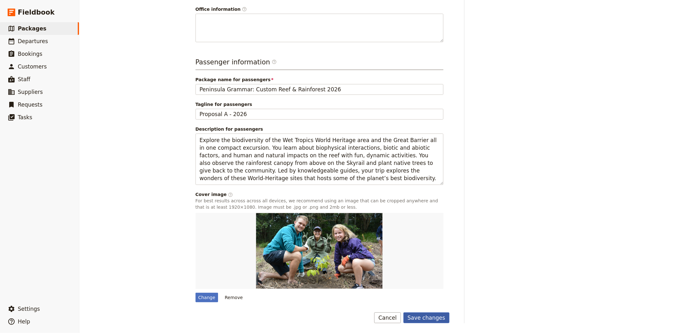
click at [442, 321] on button "Save changes" at bounding box center [427, 318] width 46 height 11
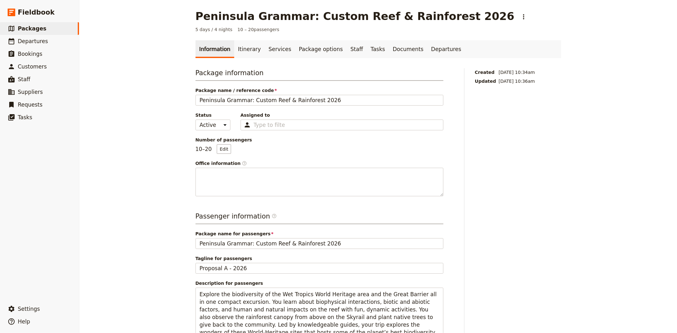
scroll to position [0, 0]
click at [243, 50] on link "Itinerary" at bounding box center [249, 50] width 30 height 18
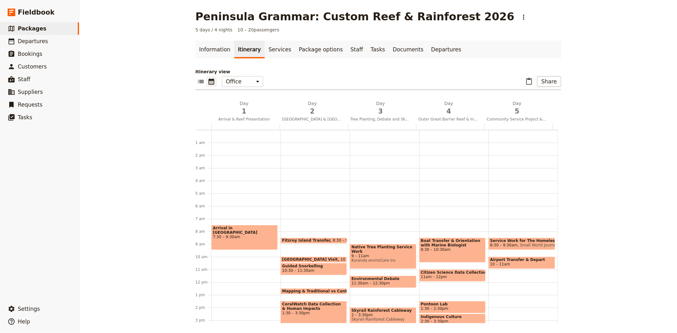
scroll to position [83, 0]
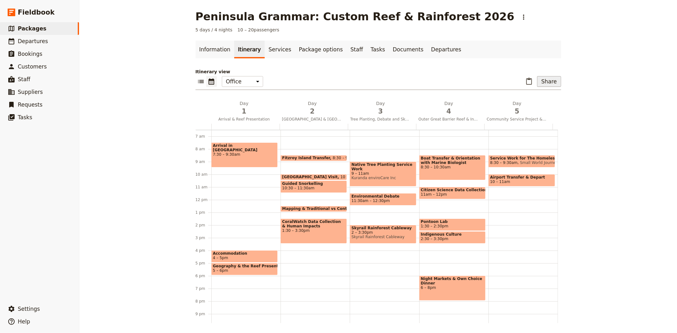
click at [553, 83] on button "Share" at bounding box center [549, 81] width 24 height 11
click at [543, 112] on span "Sales Brochure" at bounding box center [528, 113] width 33 height 6
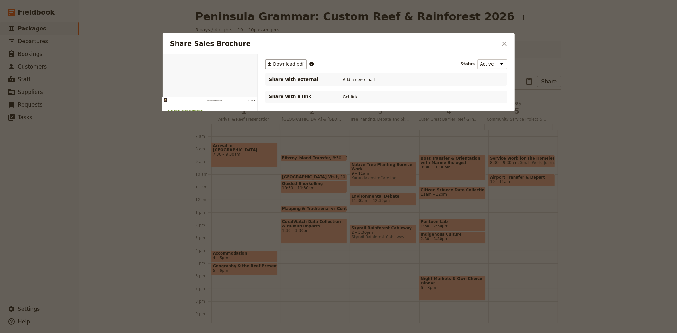
scroll to position [0, 0]
click at [292, 64] on span "Download pdf" at bounding box center [288, 64] width 31 height 6
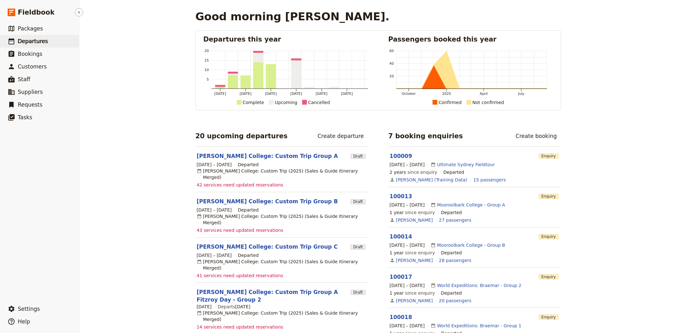
click at [26, 41] on span "Departures" at bounding box center [33, 41] width 30 height 6
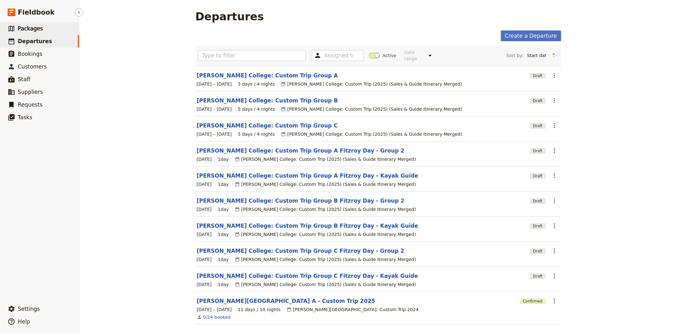
click at [38, 23] on link "​ Packages" at bounding box center [39, 28] width 79 height 13
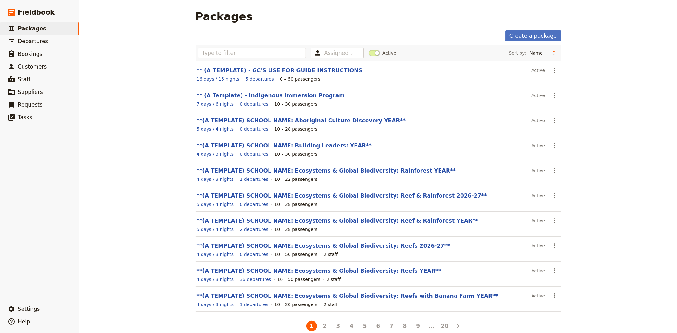
click at [360, 248] on link "**(A TEMPLATE) SCHOOL NAME: Ecosystems & Global Biodiversity: Reefs 2026-27**" at bounding box center [323, 246] width 253 height 6
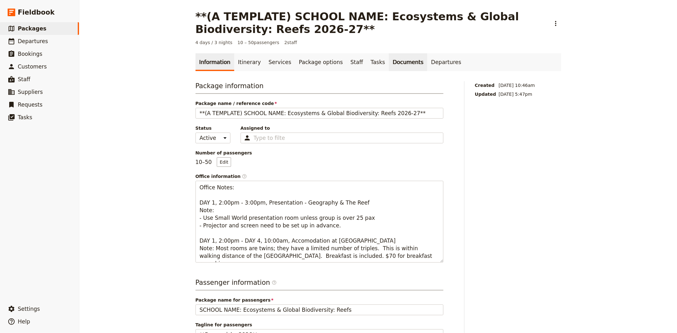
click at [389, 64] on link "Documents" at bounding box center [408, 62] width 38 height 18
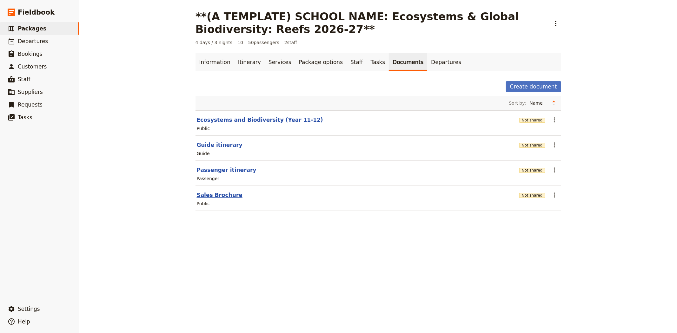
click at [214, 194] on button "Sales Brochure" at bounding box center [220, 195] width 46 height 8
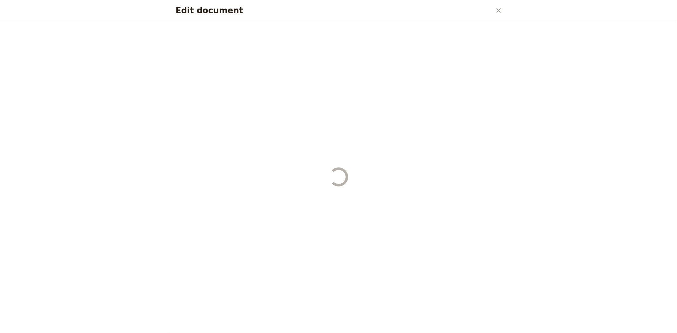
select select "DEFAULT"
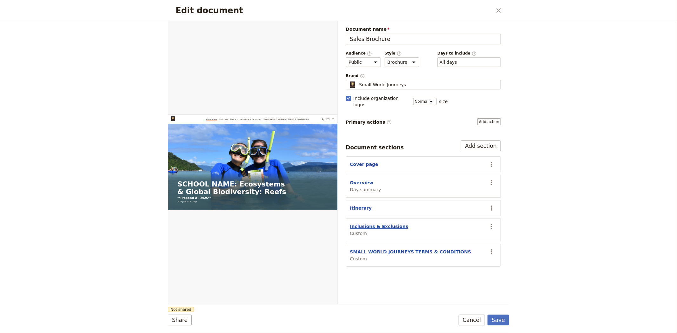
click at [381, 224] on button "Inclusions & Exclusions" at bounding box center [379, 227] width 58 height 6
select select "CUSTOM"
select select "default"
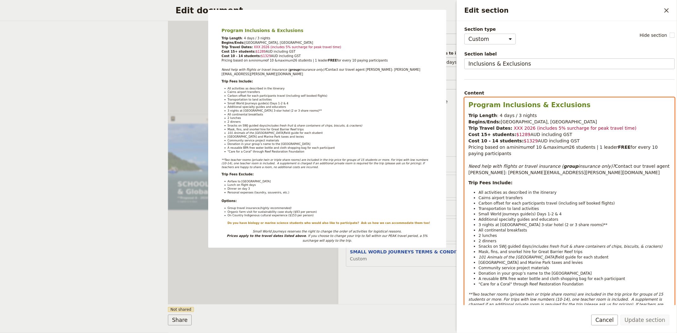
select select "h2"
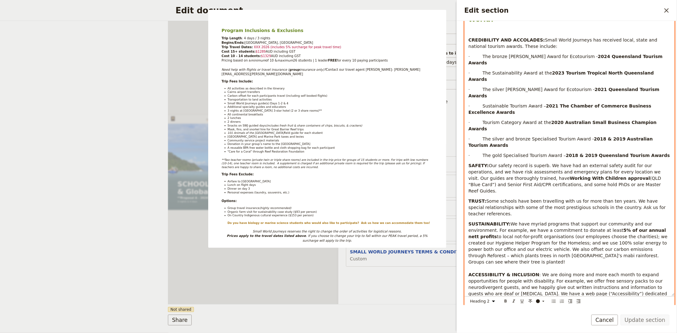
scroll to position [510, 0]
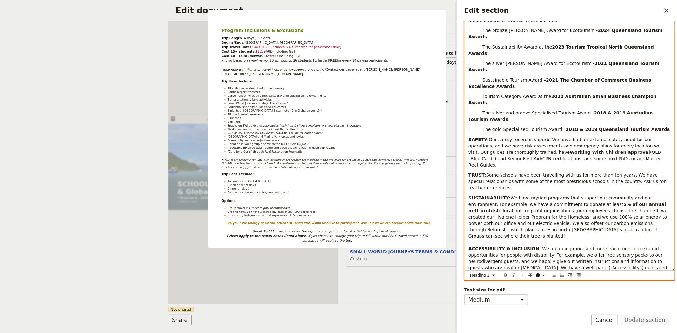
drag, startPoint x: 467, startPoint y: 105, endPoint x: 675, endPoint y: 296, distance: 282.3
click at [675, 296] on div "Section type Cover page Day summary Itinerary Custom Hide section Section label…" at bounding box center [567, 163] width 220 height 285
copy div "Program Inclusions & Exclusions Trip Length : 4 days / 3 nights Begins/Ends: Ca…"
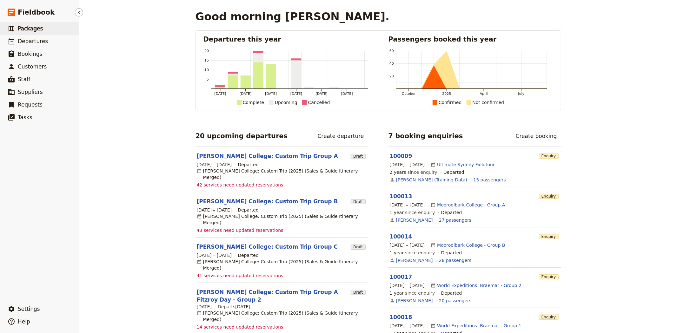
click at [18, 29] on span "Packages" at bounding box center [30, 28] width 25 height 6
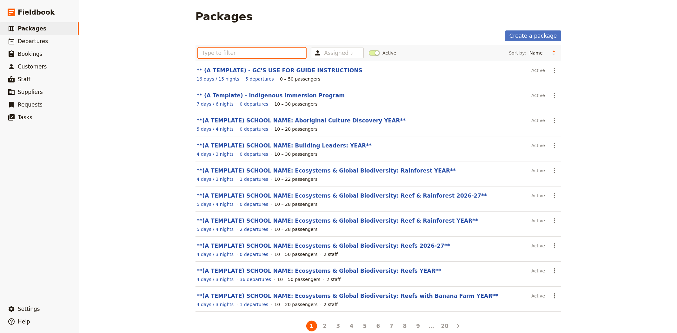
click at [288, 53] on input "text" at bounding box center [252, 53] width 108 height 11
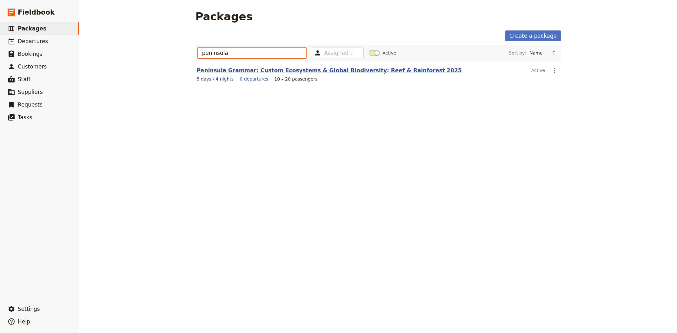
type input "peninsula"
click at [290, 72] on link "Peninsula Grammar: Custom Ecosystems & Global Biodiversity: Reef & Rainforest 2…" at bounding box center [329, 70] width 265 height 6
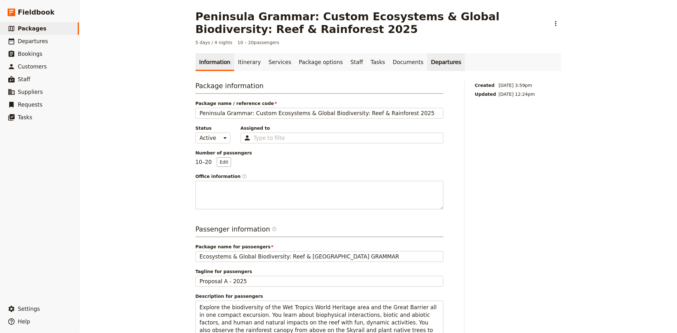
click at [427, 61] on link "Departures" at bounding box center [446, 62] width 38 height 18
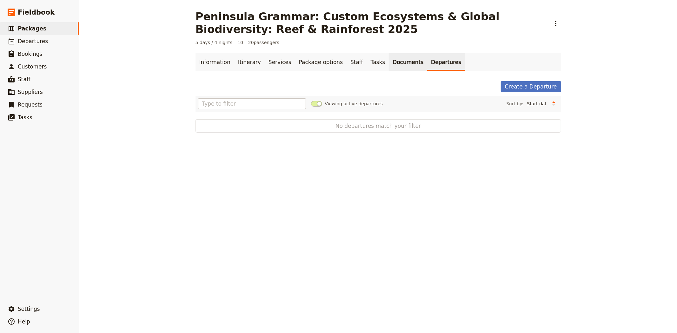
click at [389, 66] on link "Documents" at bounding box center [408, 62] width 38 height 18
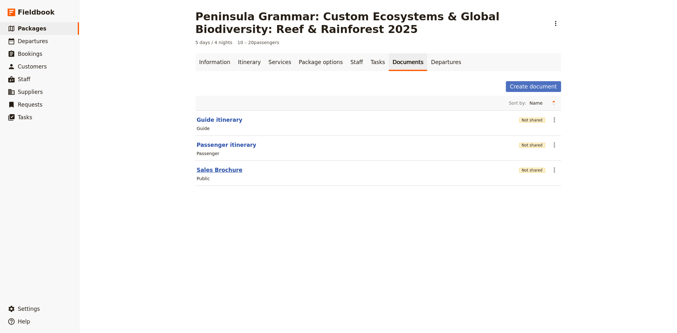
click at [213, 167] on button "Sales Brochure" at bounding box center [220, 170] width 46 height 8
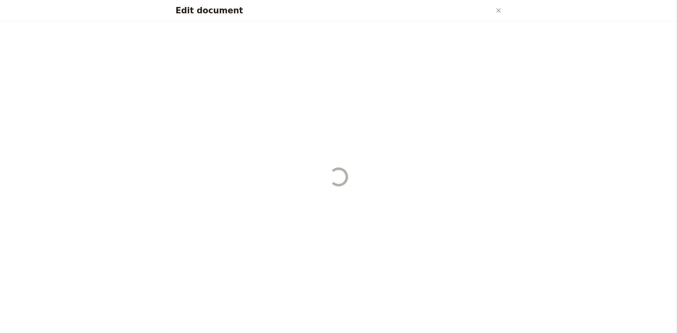
select select "LARGE"
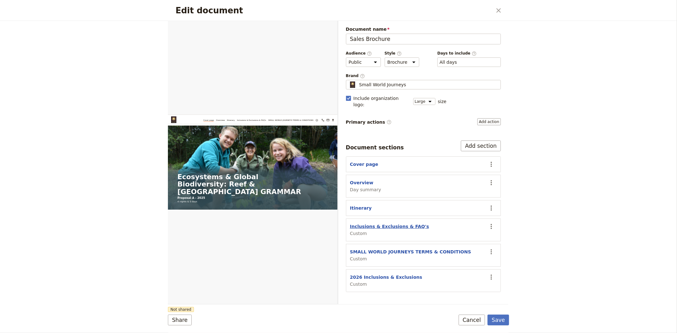
click at [382, 224] on button "Inclusions & Exclusions & FAQ's" at bounding box center [389, 227] width 79 height 6
select select "CUSTOM"
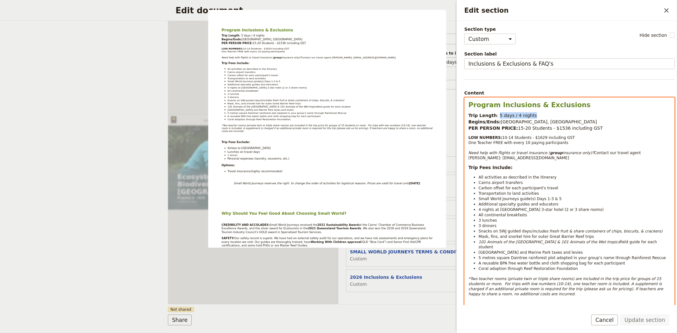
drag, startPoint x: 528, startPoint y: 115, endPoint x: 494, endPoint y: 118, distance: 33.5
click at [494, 118] on p "Trip Length : 5 days / 4 nights Begins/Ends: Cairns, Queensland PER PERSON PRIC…" at bounding box center [570, 121] width 202 height 19
copy span "5 days / 4 nights"
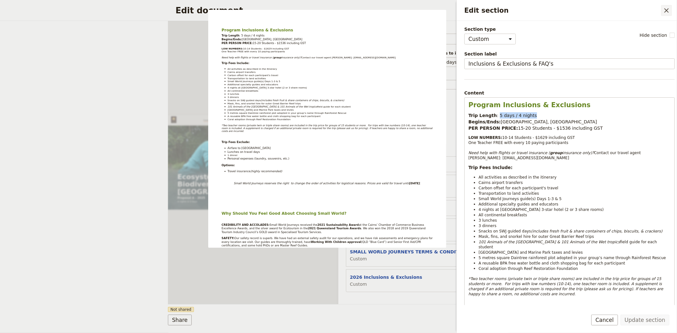
click at [668, 10] on icon "Close drawer" at bounding box center [667, 11] width 8 height 8
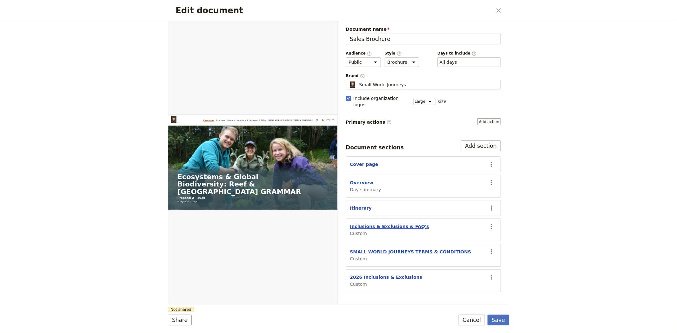
click at [382, 224] on button "Inclusions & Exclusions & FAQ's" at bounding box center [389, 227] width 79 height 6
select select "CUSTOM"
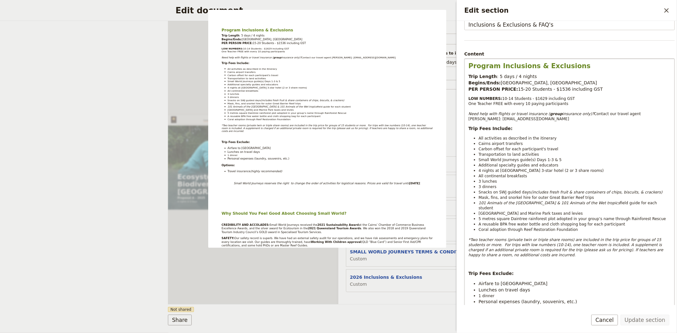
scroll to position [106, 0]
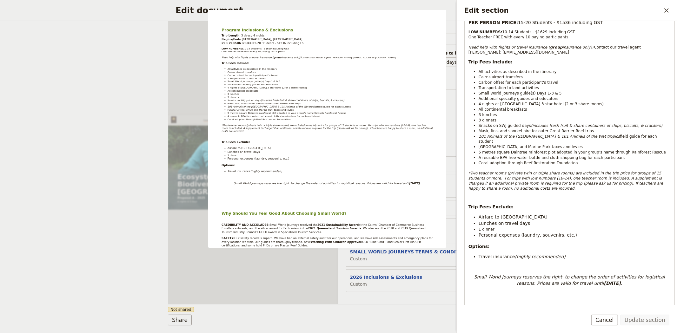
click at [88, 184] on div "Edit document ​ Web PDF ​ Document name Sales Brochure Preview Audience ​ Publi…" at bounding box center [338, 166] width 677 height 333
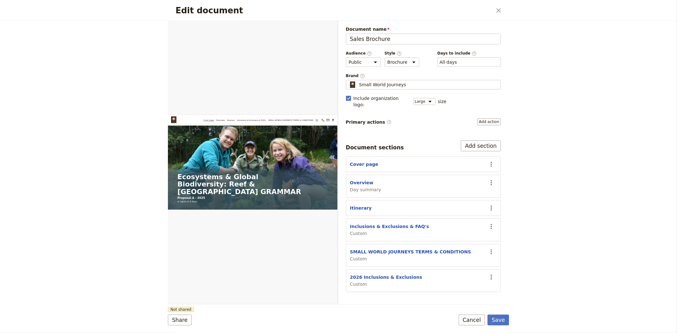
click at [458, 317] on div "Share Not shared Save Cancel" at bounding box center [338, 320] width 341 height 11
click at [475, 319] on button "Cancel" at bounding box center [472, 320] width 27 height 11
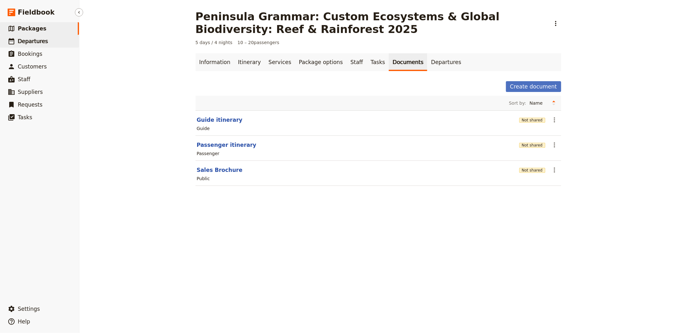
click at [41, 44] on span "Departures" at bounding box center [33, 41] width 30 height 6
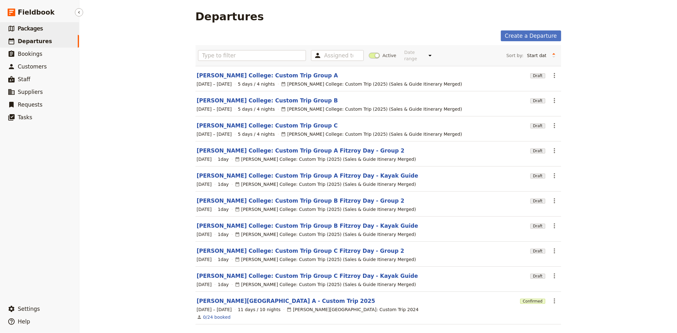
click at [30, 26] on span "Packages" at bounding box center [30, 28] width 25 height 6
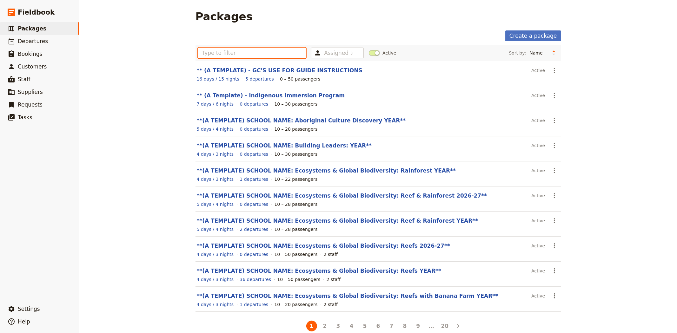
click at [249, 54] on input "text" at bounding box center [252, 53] width 108 height 11
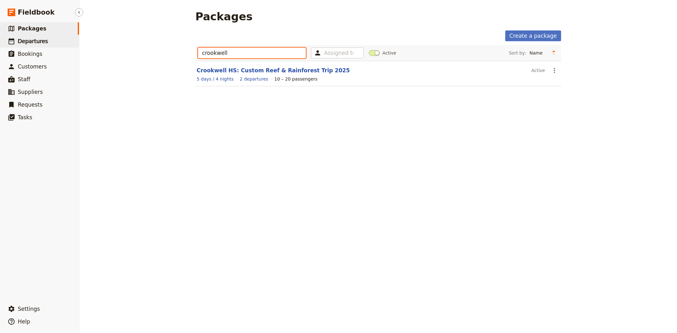
type input "crookwell"
click at [28, 36] on link "​ Departures" at bounding box center [39, 41] width 79 height 13
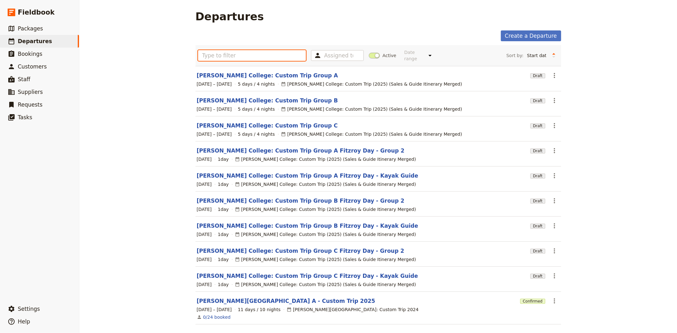
click at [207, 53] on input "text" at bounding box center [252, 55] width 108 height 11
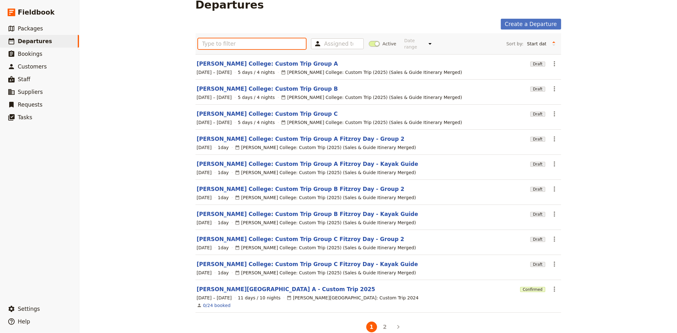
scroll to position [18, 0]
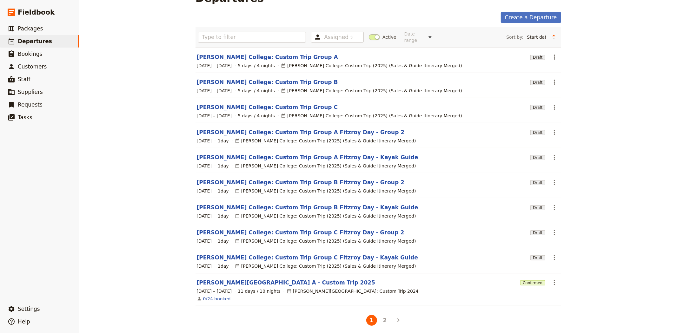
click at [382, 321] on li "2" at bounding box center [385, 320] width 13 height 13
click at [383, 319] on button "2" at bounding box center [385, 320] width 11 height 11
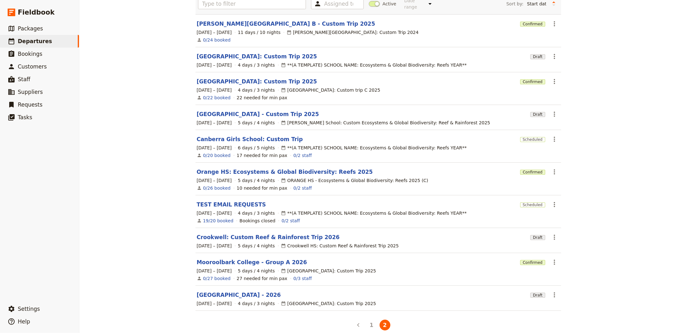
scroll to position [57, 0]
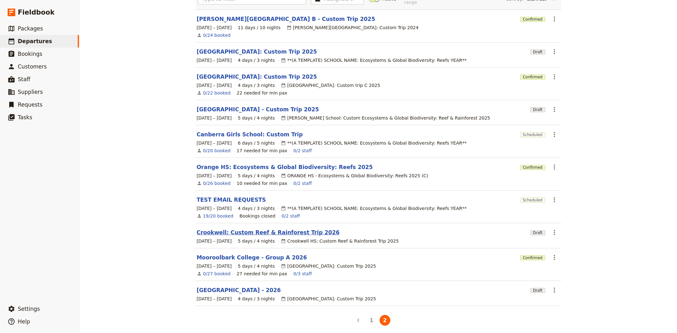
click at [198, 229] on link "Crookwell: Custom Reef & Rainforest Trip 2026" at bounding box center [268, 233] width 143 height 8
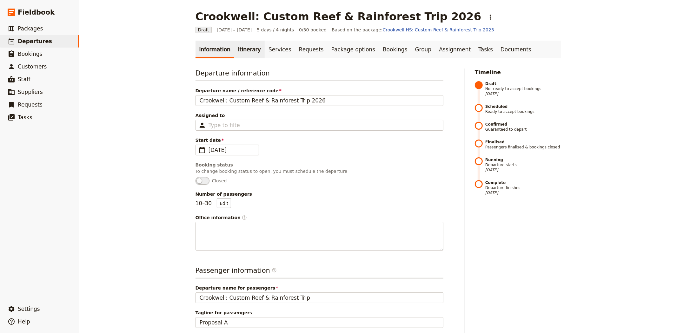
click at [238, 51] on link "Itinerary" at bounding box center [249, 50] width 30 height 18
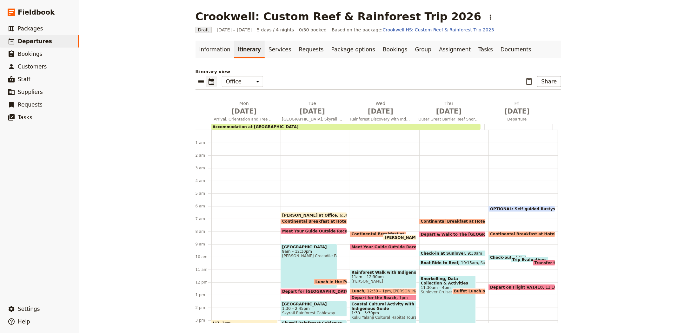
scroll to position [70, 0]
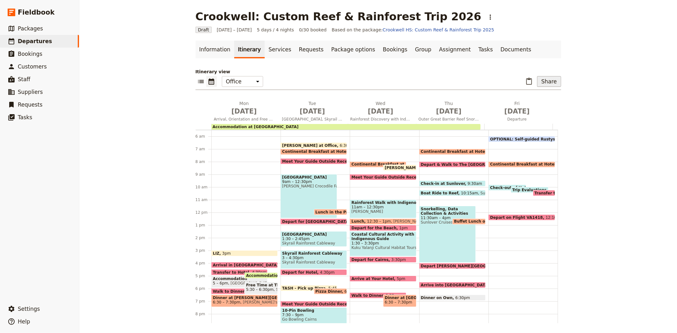
click at [541, 83] on button "Share" at bounding box center [549, 81] width 24 height 11
click at [535, 116] on span "Sales Brochure" at bounding box center [528, 113] width 33 height 6
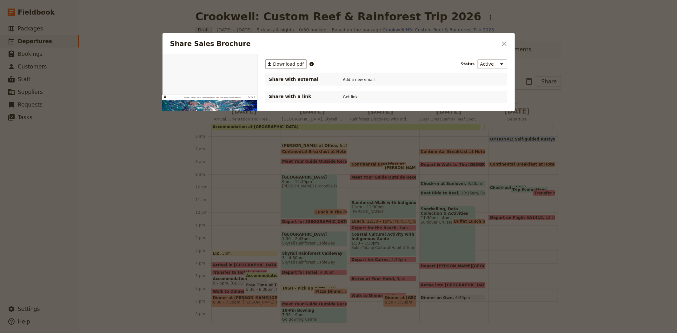
scroll to position [0, 0]
click at [235, 59] on button "PDF" at bounding box center [236, 62] width 14 height 10
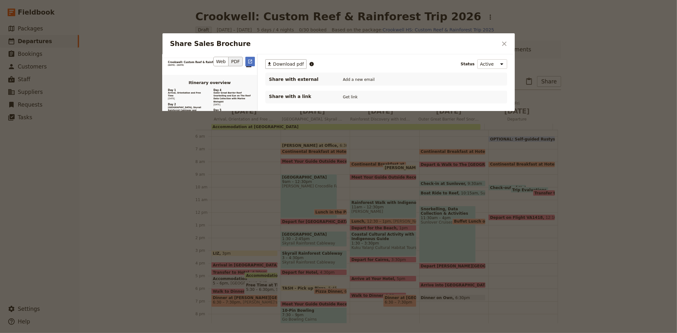
scroll to position [388, 0]
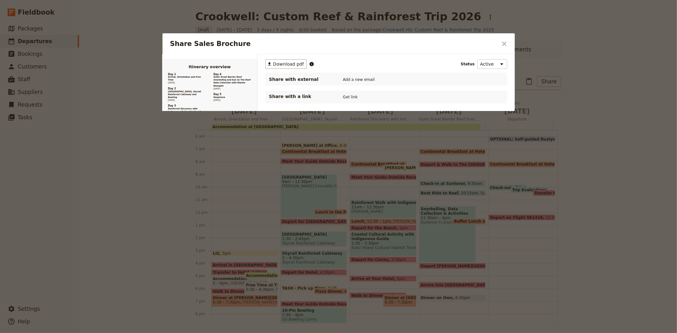
click at [510, 41] on div "Share Sales Brochure ​" at bounding box center [339, 43] width 352 height 21
click at [507, 40] on icon "Close dialog" at bounding box center [505, 44] width 8 height 8
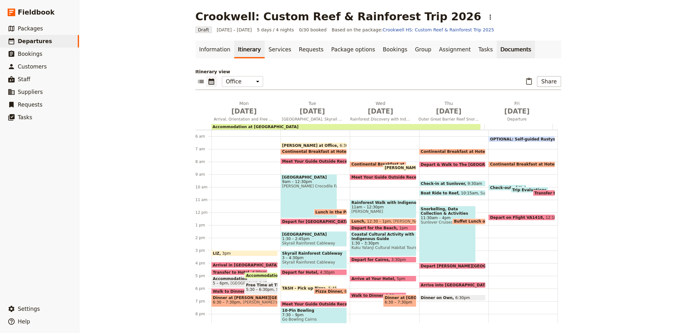
click at [497, 50] on link "Documents" at bounding box center [516, 50] width 38 height 18
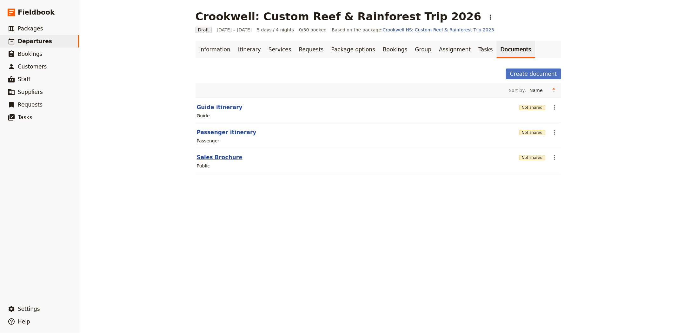
click at [207, 157] on button "Sales Brochure" at bounding box center [220, 158] width 46 height 8
select select "DEFAULT"
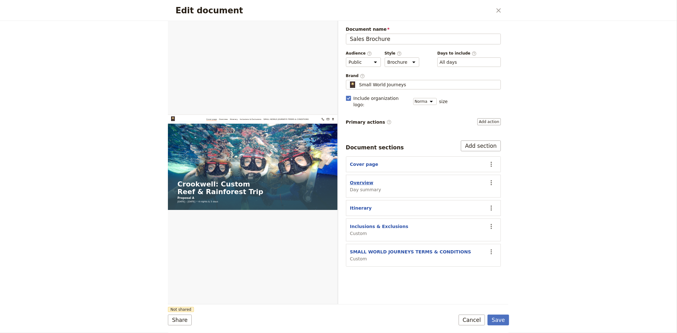
click at [358, 180] on button "Overview" at bounding box center [361, 183] width 23 height 6
select select "DAY_SUMMARY"
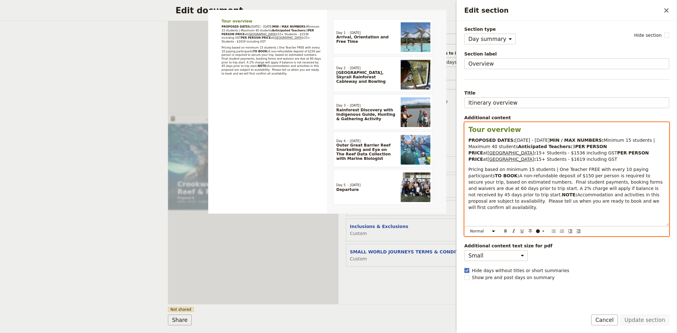
drag, startPoint x: 468, startPoint y: 158, endPoint x: 625, endPoint y: 167, distance: 156.8
click at [625, 163] on p "PROPOSED DATES: 25 - 29 May 2026 MIN / MAX NUMBERS: Minimum 15 students | Maxim…" at bounding box center [567, 149] width 197 height 25
copy p "PER PERSON PRICE at Hides Hotel Cairns : 15+ Students - $1536 including GST PER…"
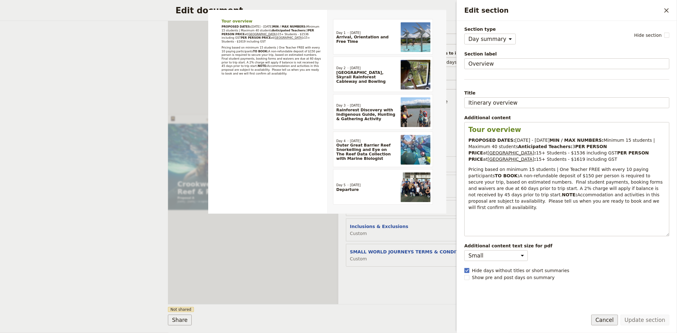
click at [614, 318] on button "Cancel" at bounding box center [605, 320] width 27 height 11
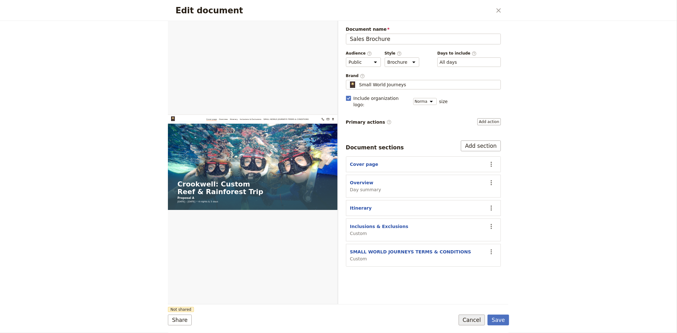
click at [477, 319] on button "Cancel" at bounding box center [472, 320] width 27 height 11
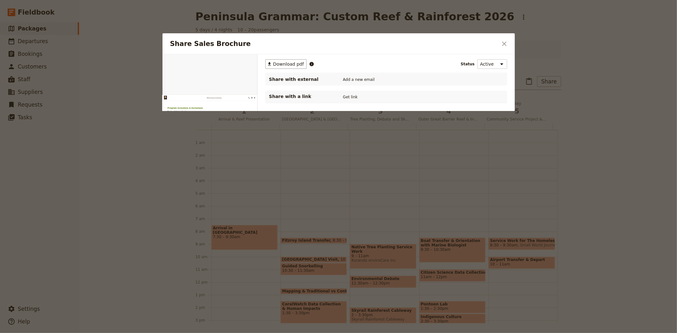
scroll to position [83, 0]
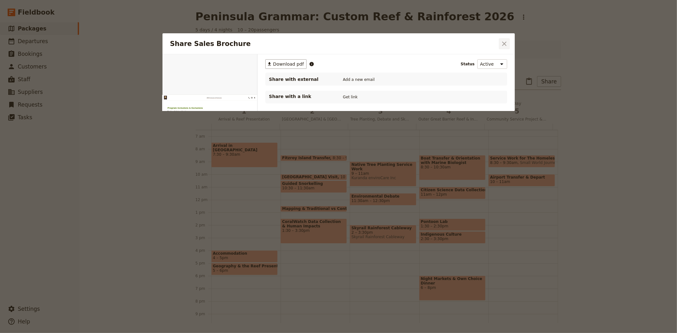
click at [502, 45] on icon "Close dialog" at bounding box center [504, 44] width 4 height 4
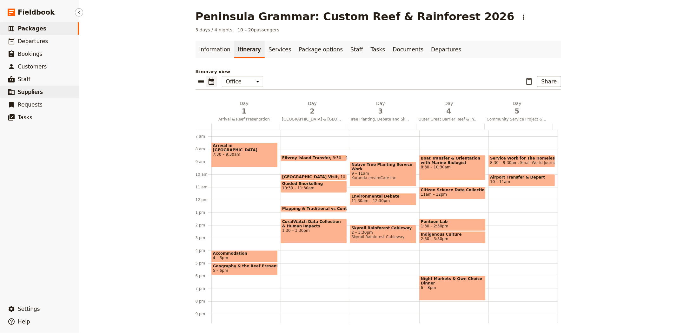
click at [27, 91] on span "Suppliers" at bounding box center [30, 92] width 25 height 6
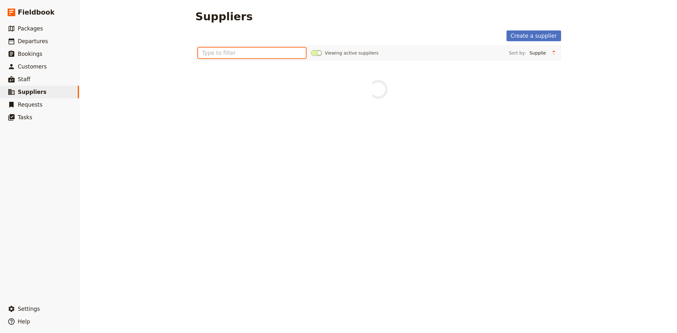
click at [229, 48] on input "text" at bounding box center [252, 53] width 108 height 11
type input "coral tree"
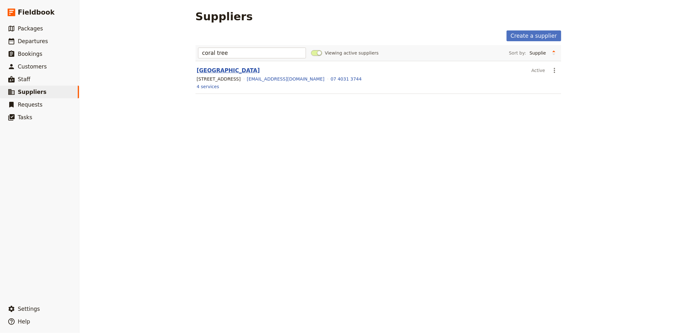
click at [211, 72] on link "[GEOGRAPHIC_DATA]" at bounding box center [228, 70] width 63 height 6
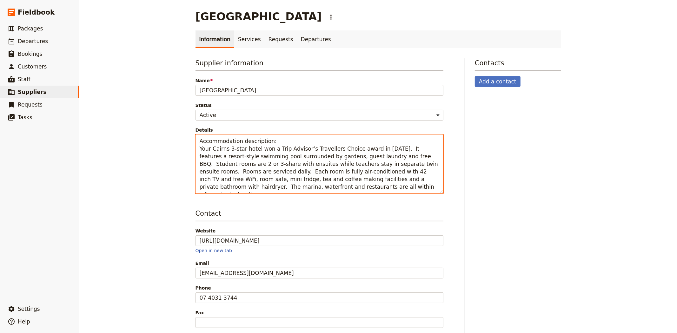
drag, startPoint x: 315, startPoint y: 189, endPoint x: 192, endPoint y: 147, distance: 129.9
click at [195, 147] on div "Supplier information Name Coral Tree Inn Status Active Inactive Details Accommo…" at bounding box center [322, 232] width 254 height 349
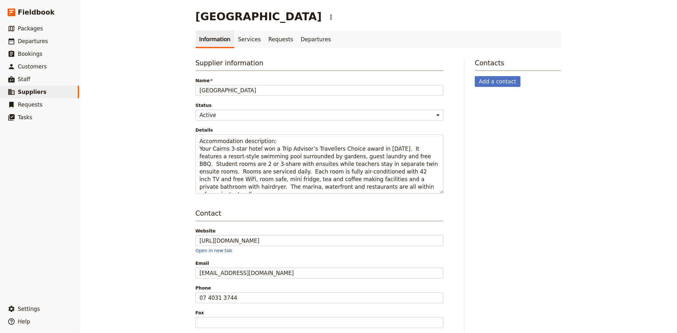
click at [138, 97] on div "Coral Tree Inn ​ Information Services Requests Departures Supplier information …" at bounding box center [378, 166] width 598 height 333
click at [44, 32] on link "​ Packages" at bounding box center [39, 28] width 79 height 13
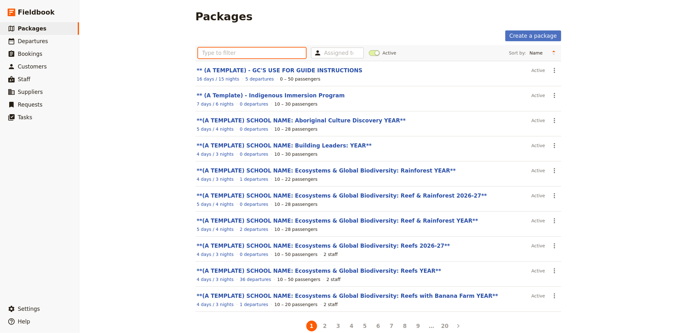
click at [221, 53] on input "text" at bounding box center [252, 53] width 108 height 11
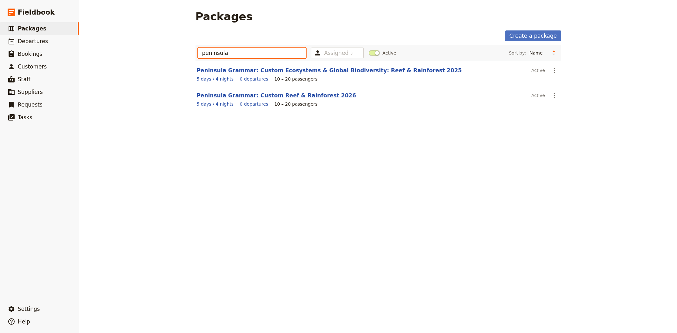
type input "peninsula"
click at [270, 97] on link "Peninsula Grammar: Custom Reef & Rainforest 2026" at bounding box center [277, 95] width 160 height 6
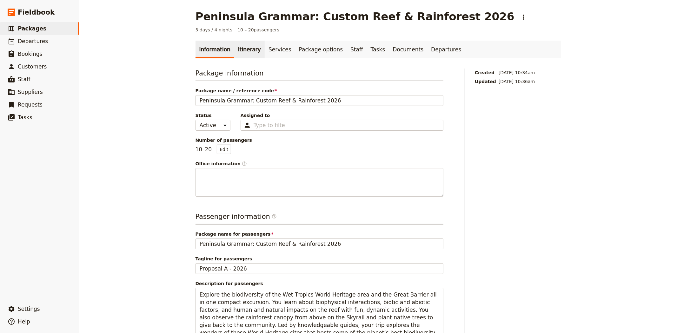
click at [250, 47] on link "Itinerary" at bounding box center [249, 50] width 30 height 18
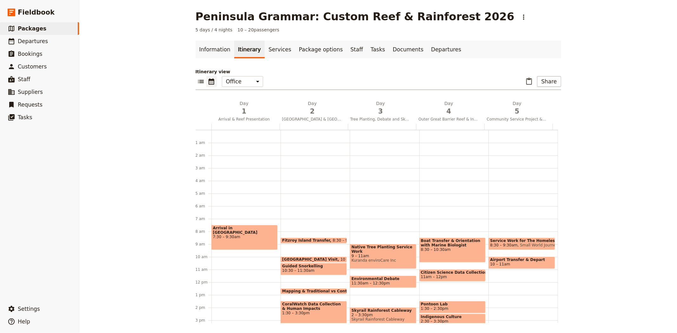
scroll to position [83, 0]
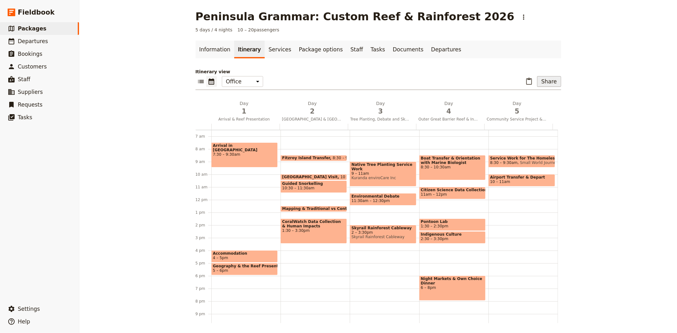
click at [542, 82] on button "Share" at bounding box center [549, 81] width 24 height 11
drag, startPoint x: 583, startPoint y: 76, endPoint x: 571, endPoint y: 71, distance: 13.4
click at [583, 76] on div "Peninsula Grammar: Custom Reef & Rainforest 2026 ​ 5 days / 4 nights 10 – 20 pa…" at bounding box center [378, 166] width 598 height 333
click at [543, 82] on button "Share" at bounding box center [549, 81] width 24 height 11
click at [526, 116] on span "Sales Brochure" at bounding box center [528, 113] width 33 height 6
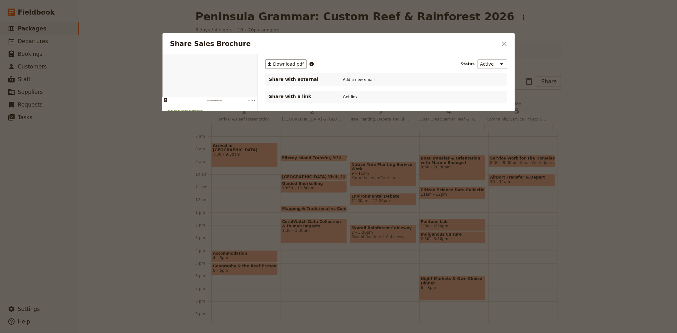
scroll to position [0, 0]
click at [236, 66] on button "PDF" at bounding box center [236, 62] width 14 height 10
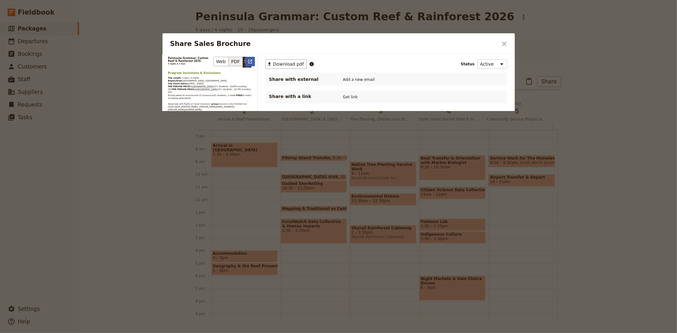
click at [250, 62] on icon "Open full preview" at bounding box center [250, 61] width 5 height 5
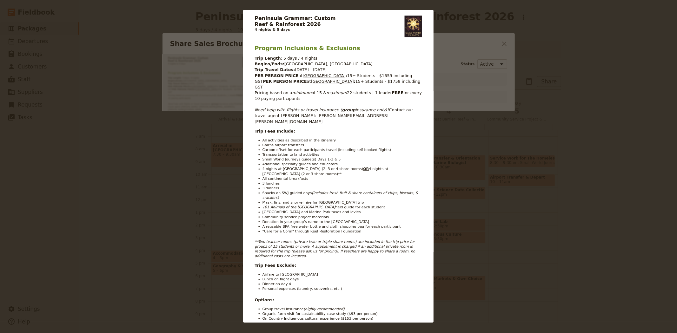
click at [471, 130] on div "Peninsula Grammar:​ Custom Reef & Rainforest 2026 4 nights & 5 days Program Inc…" at bounding box center [338, 166] width 677 height 333
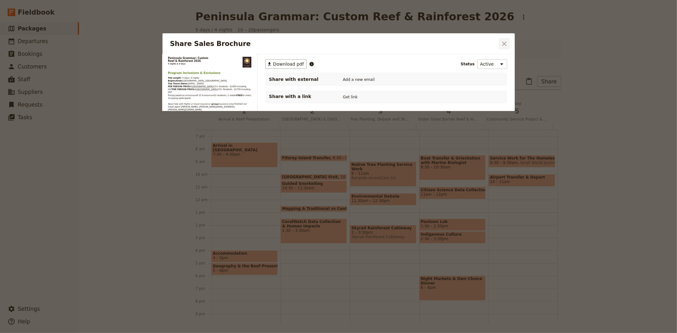
click at [503, 44] on icon "Close dialog" at bounding box center [505, 44] width 8 height 8
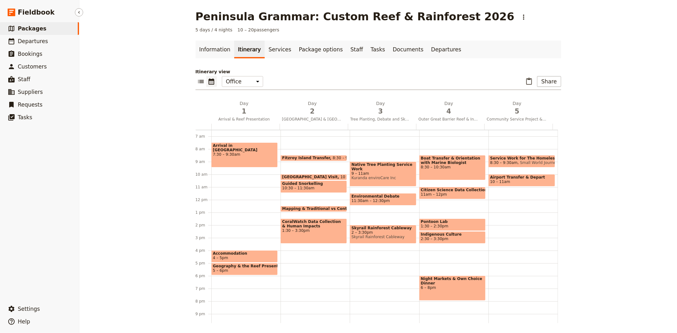
click at [40, 32] on span "Packages" at bounding box center [32, 28] width 29 height 6
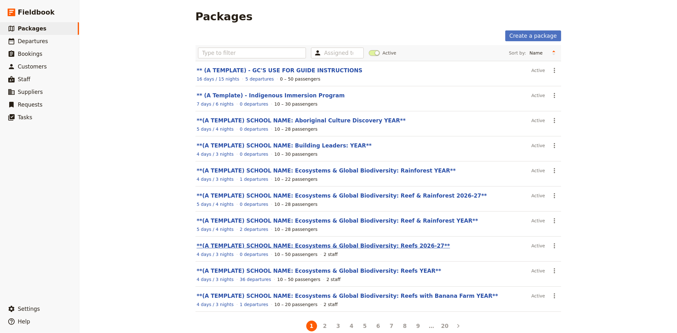
click at [331, 249] on link "**(A TEMPLATE) SCHOOL NAME: Ecosystems & Global Biodiversity: Reefs 2026-27**" at bounding box center [323, 246] width 253 height 6
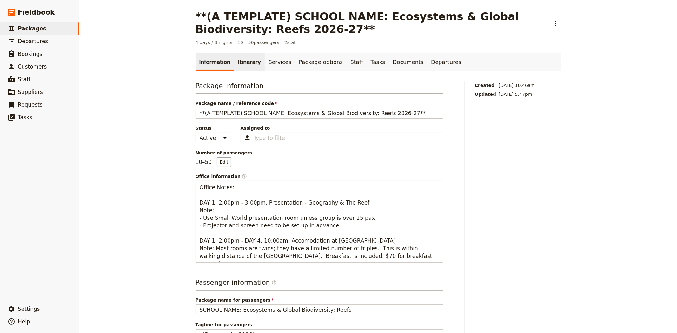
click at [242, 63] on link "Itinerary" at bounding box center [249, 62] width 30 height 18
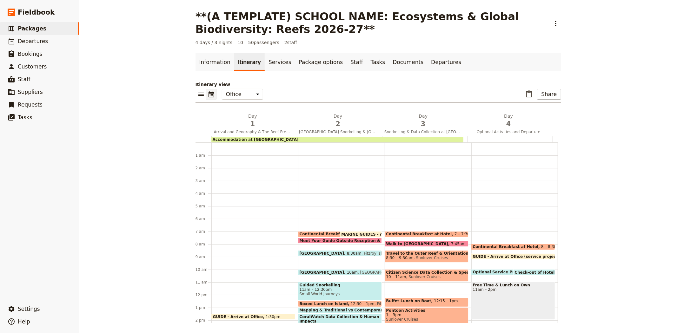
scroll to position [83, 0]
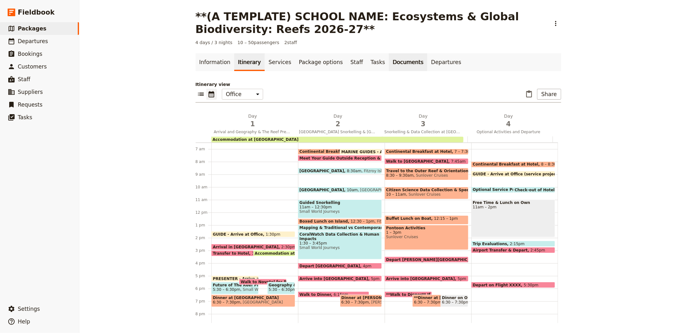
click at [399, 64] on link "Documents" at bounding box center [408, 62] width 38 height 18
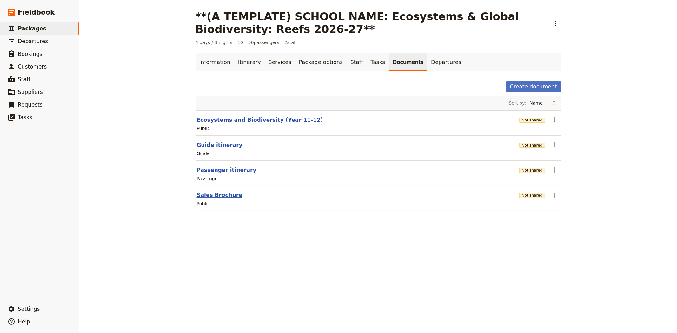
click at [224, 199] on button "Sales Brochure" at bounding box center [220, 195] width 46 height 8
select select "DEFAULT"
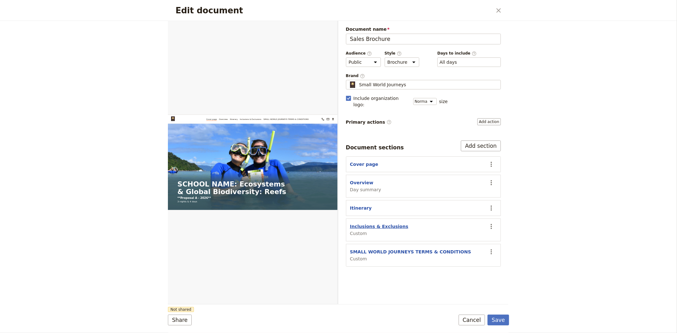
click at [370, 224] on button "Inclusions & Exclusions" at bounding box center [379, 227] width 58 height 6
select select "CUSTOM"
select select "default"
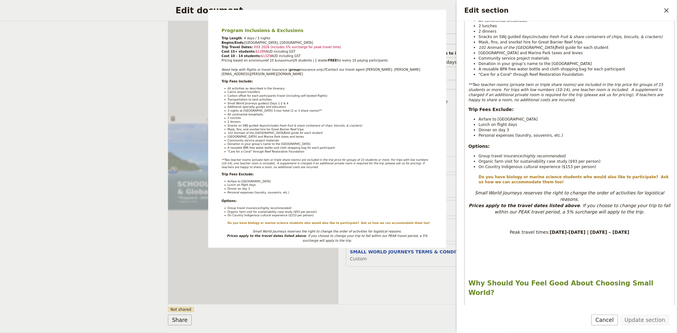
scroll to position [211, 0]
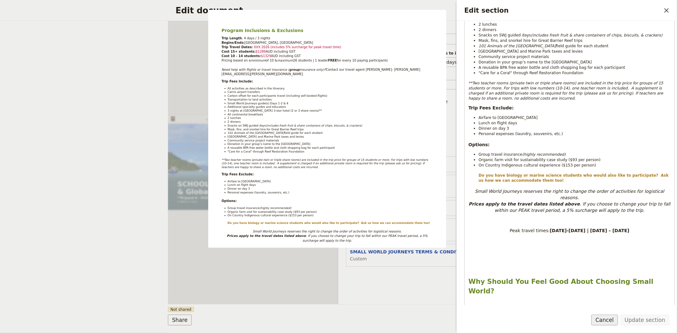
click at [618, 323] on button "Cancel" at bounding box center [605, 320] width 27 height 11
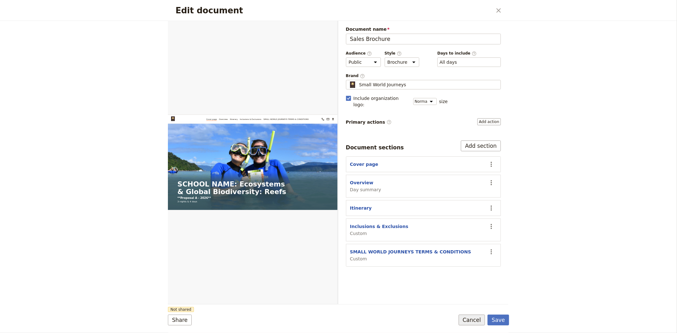
click at [478, 320] on button "Cancel" at bounding box center [472, 320] width 27 height 11
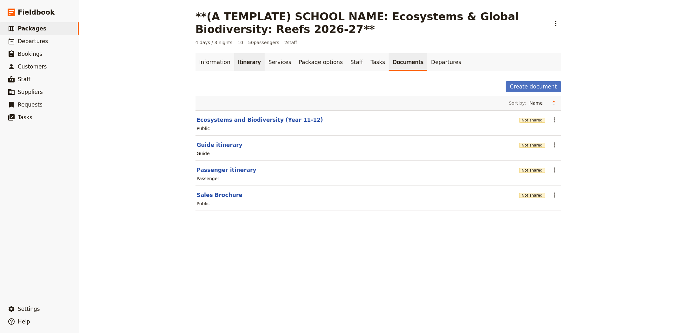
click at [246, 63] on link "Itinerary" at bounding box center [249, 62] width 30 height 18
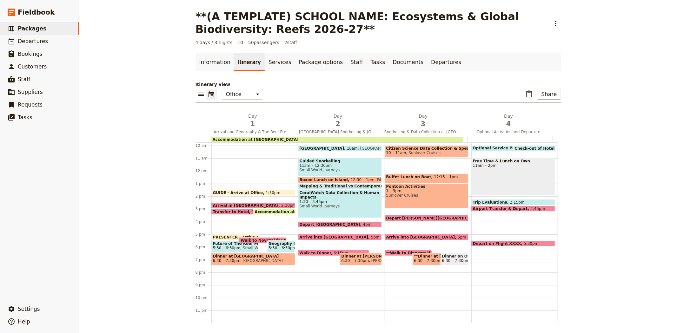
scroll to position [53, 0]
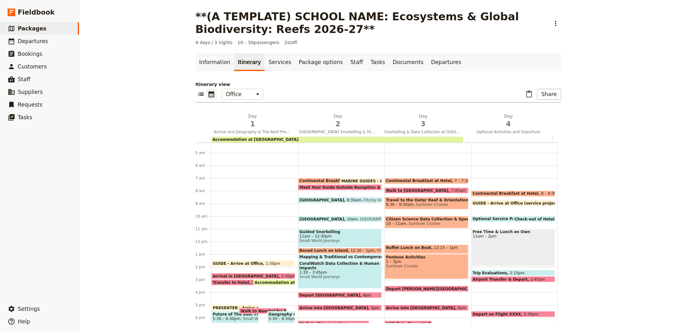
click at [478, 215] on div "Continental Breakfast at Hotel 8 – 8:30am Heritage Hotel Cairns GUIDE - Arrive …" at bounding box center [515, 242] width 87 height 305
select select "4"
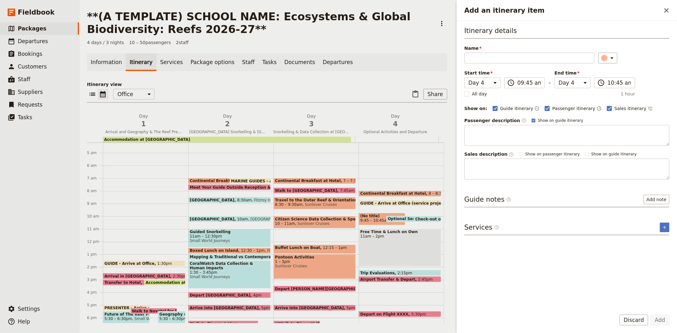
click at [346, 97] on div "​ ​ Office Guide Passenger Sales ​ Share" at bounding box center [267, 96] width 360 height 14
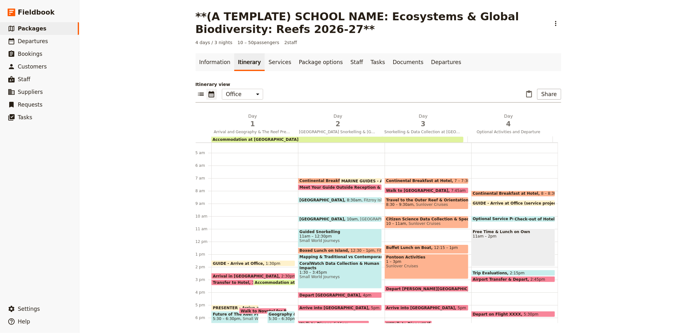
click at [484, 218] on span "Optional Service Project, Eco-Organic Banana Farm or Aboriginal Culture Experie…" at bounding box center [565, 219] width 184 height 4
select select "4"
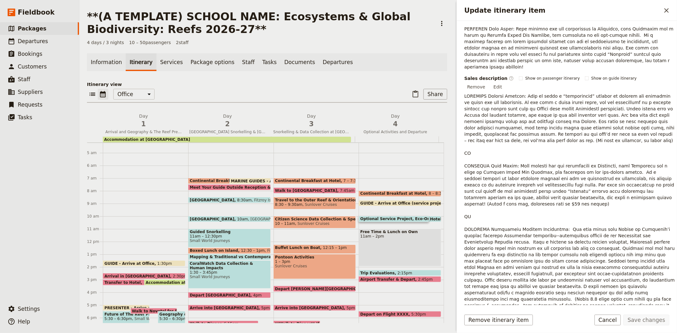
scroll to position [176, 0]
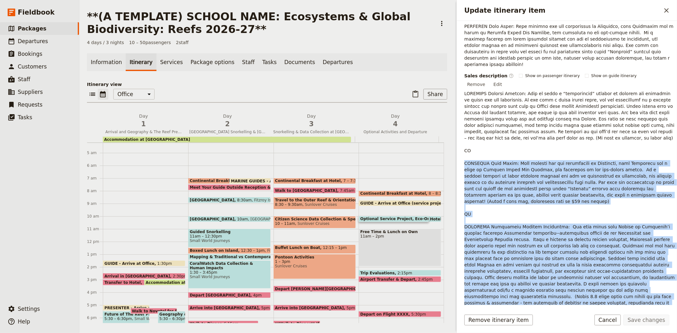
drag, startPoint x: 465, startPoint y: 144, endPoint x: 648, endPoint y: 272, distance: 223.1
click at [648, 272] on p "Update itinerary item" at bounding box center [570, 202] width 211 height 222
copy p "OPTIONAL Farm Visit: This morning you are transferred to Mourilyan, near Innisf…"
click at [341, 96] on div "​ ​ Office Guide Passenger Sales ​ Share" at bounding box center [267, 96] width 360 height 14
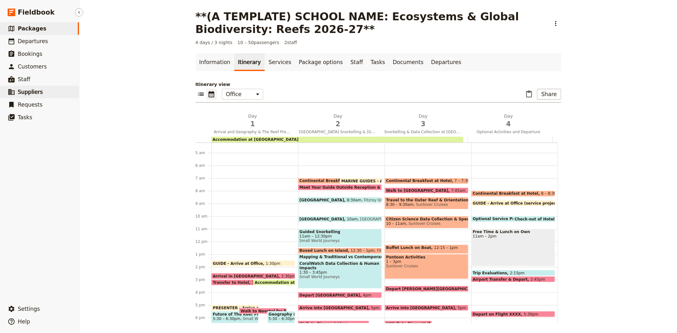
click at [26, 93] on span "Suppliers" at bounding box center [30, 92] width 25 height 6
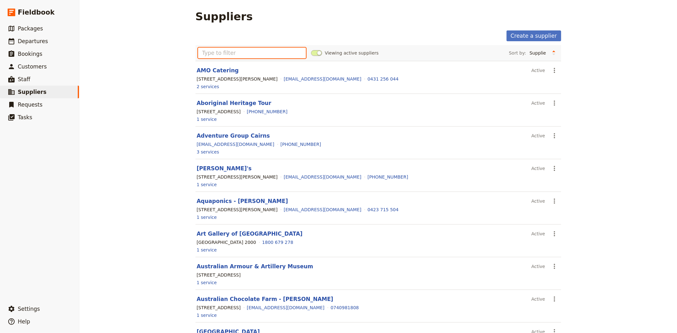
click at [275, 52] on input "text" at bounding box center [252, 53] width 108 height 11
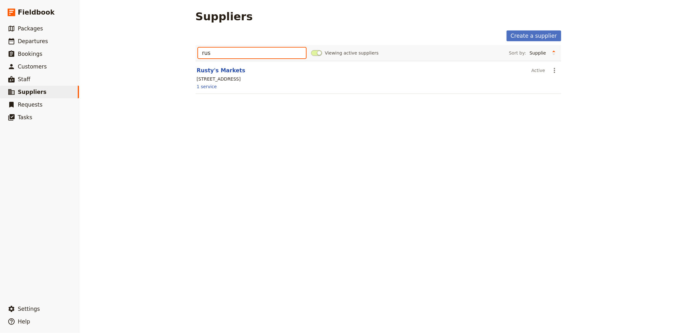
type input "rus"
click at [210, 74] on header "Rusty's Markets" at bounding box center [363, 71] width 332 height 8
click at [211, 69] on link "Rusty's Markets" at bounding box center [221, 70] width 49 height 6
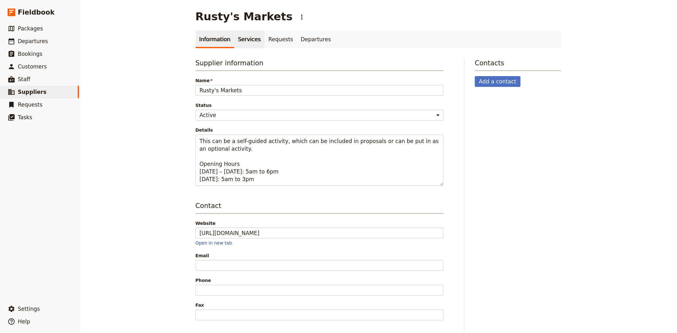
click at [234, 39] on link "Services" at bounding box center [249, 39] width 30 height 18
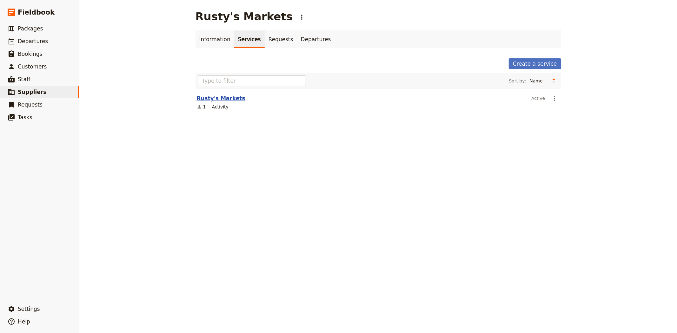
click at [222, 96] on link "Rusty's Markets" at bounding box center [221, 98] width 49 height 6
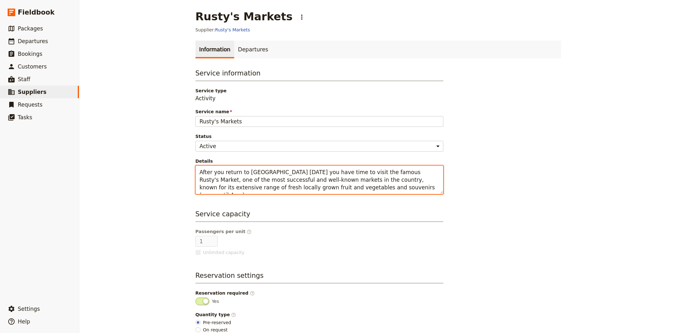
drag, startPoint x: 326, startPoint y: 171, endPoint x: 295, endPoint y: 191, distance: 37.4
click at [295, 191] on textarea "After you return to Cairns today you have time to visit the famous Rusty's Mark…" at bounding box center [320, 180] width 248 height 29
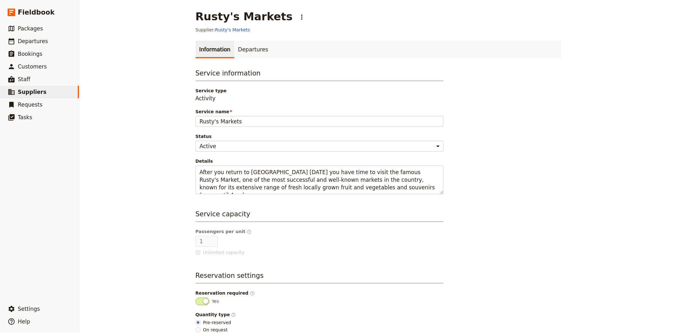
click at [521, 151] on div "Service information Service type Activity Service name Rusty's Markets Status A…" at bounding box center [379, 212] width 366 height 286
